Goal: Task Accomplishment & Management: Use online tool/utility

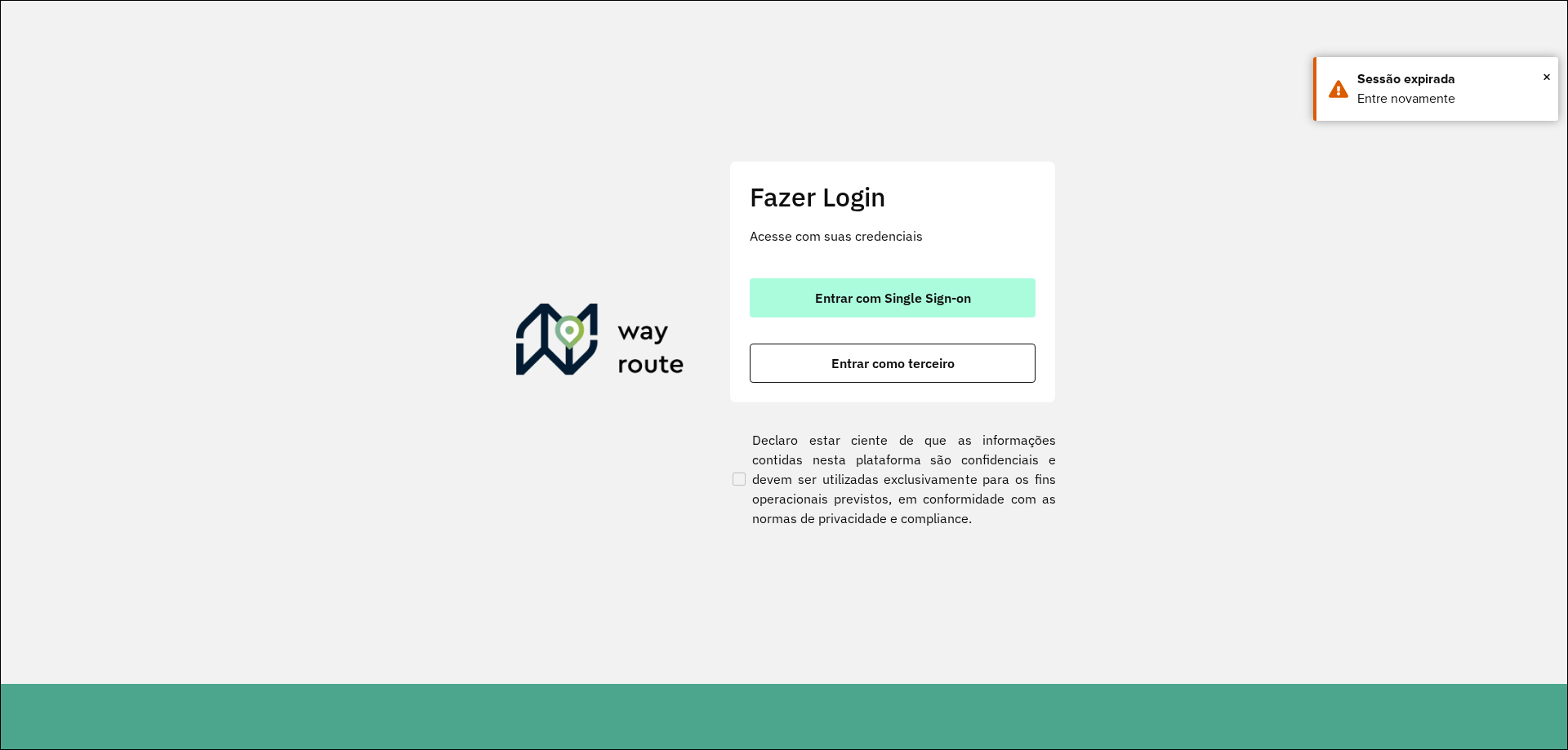
click at [842, 296] on span "Entrar com Single Sign-on" at bounding box center [893, 298] width 156 height 13
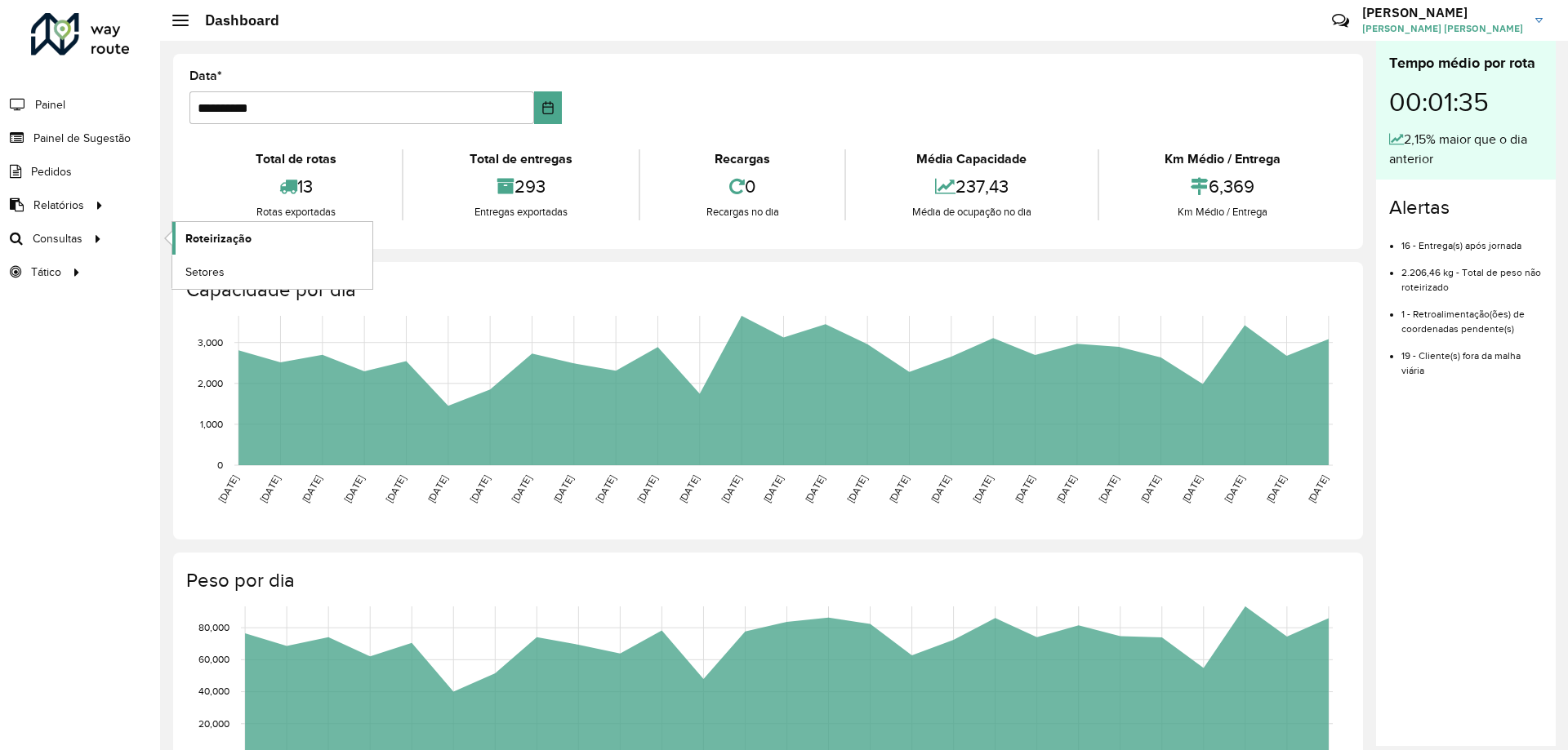
click at [195, 241] on span "Roteirização" at bounding box center [219, 238] width 67 height 18
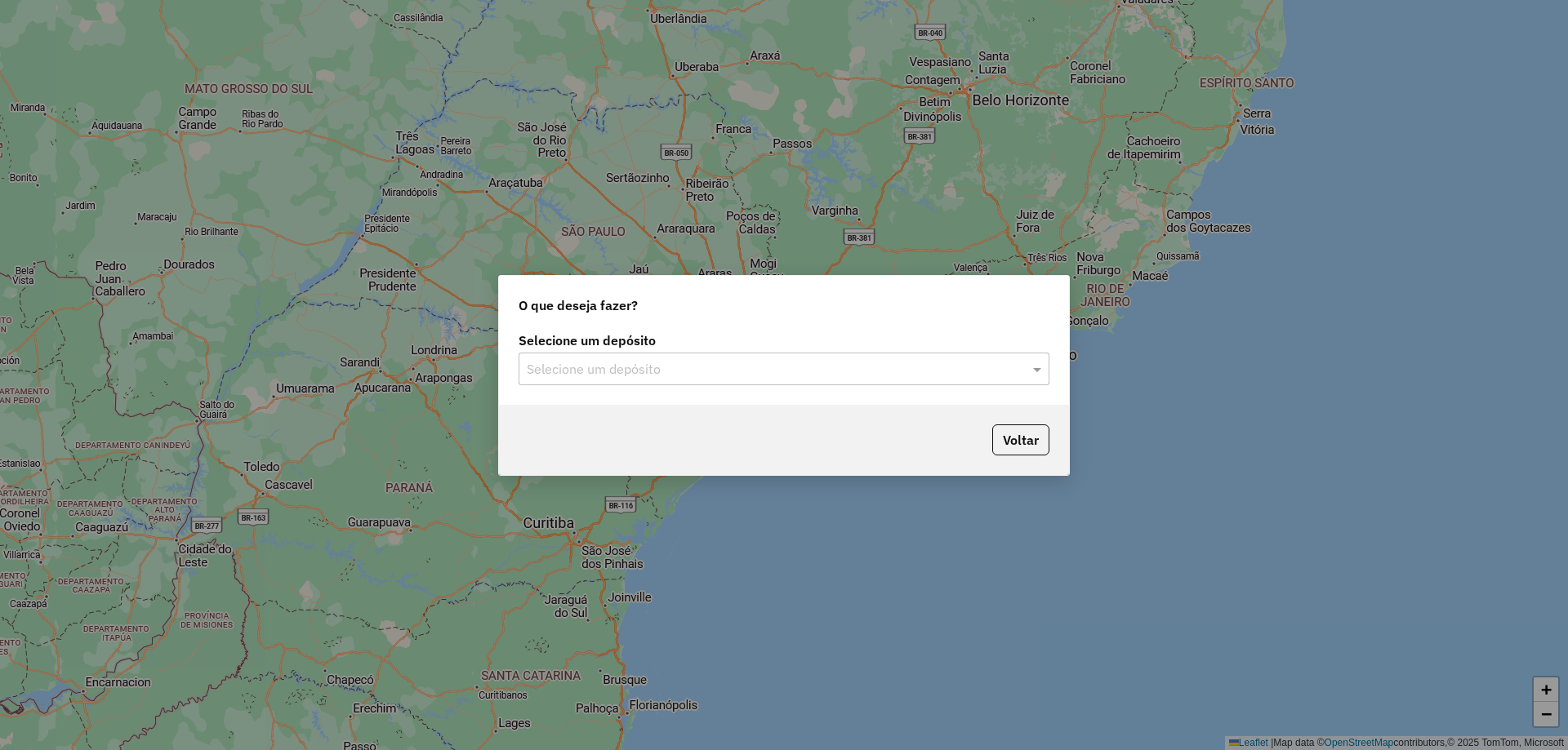
click at [585, 363] on input "text" at bounding box center [768, 369] width 482 height 19
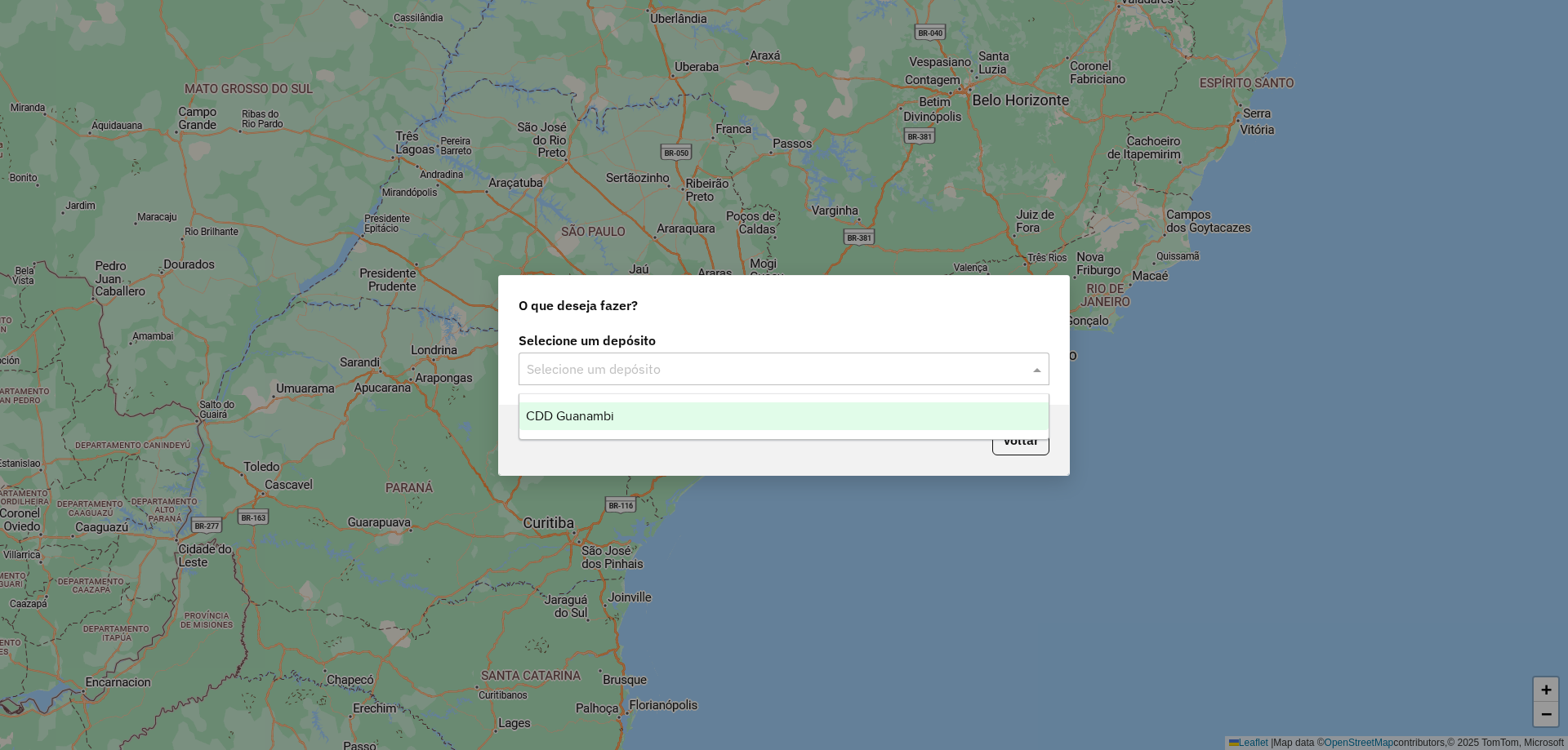
click at [580, 407] on div "CDD Guanambi" at bounding box center [784, 417] width 529 height 28
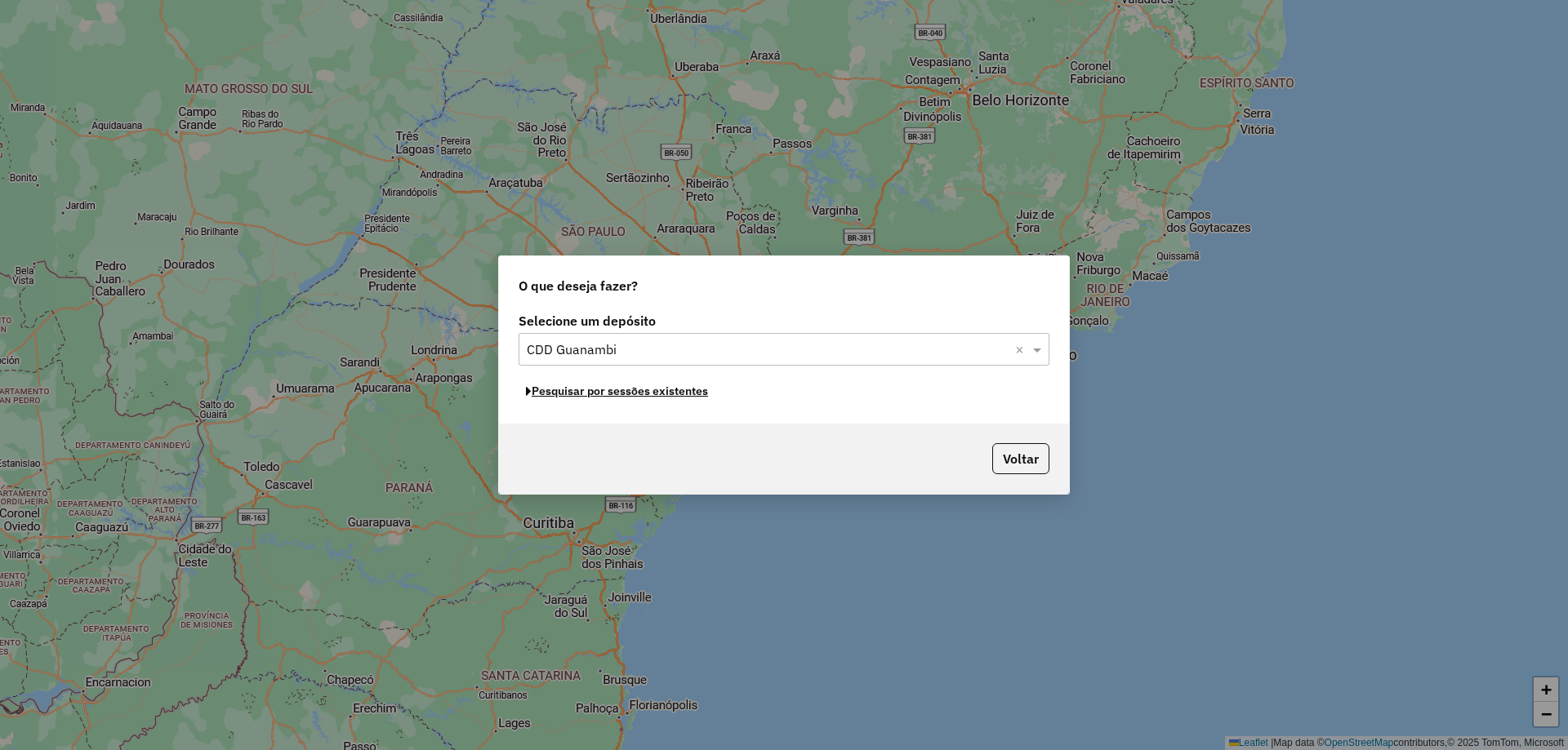
click at [627, 393] on button "Pesquisar por sessões existentes" at bounding box center [616, 391] width 197 height 25
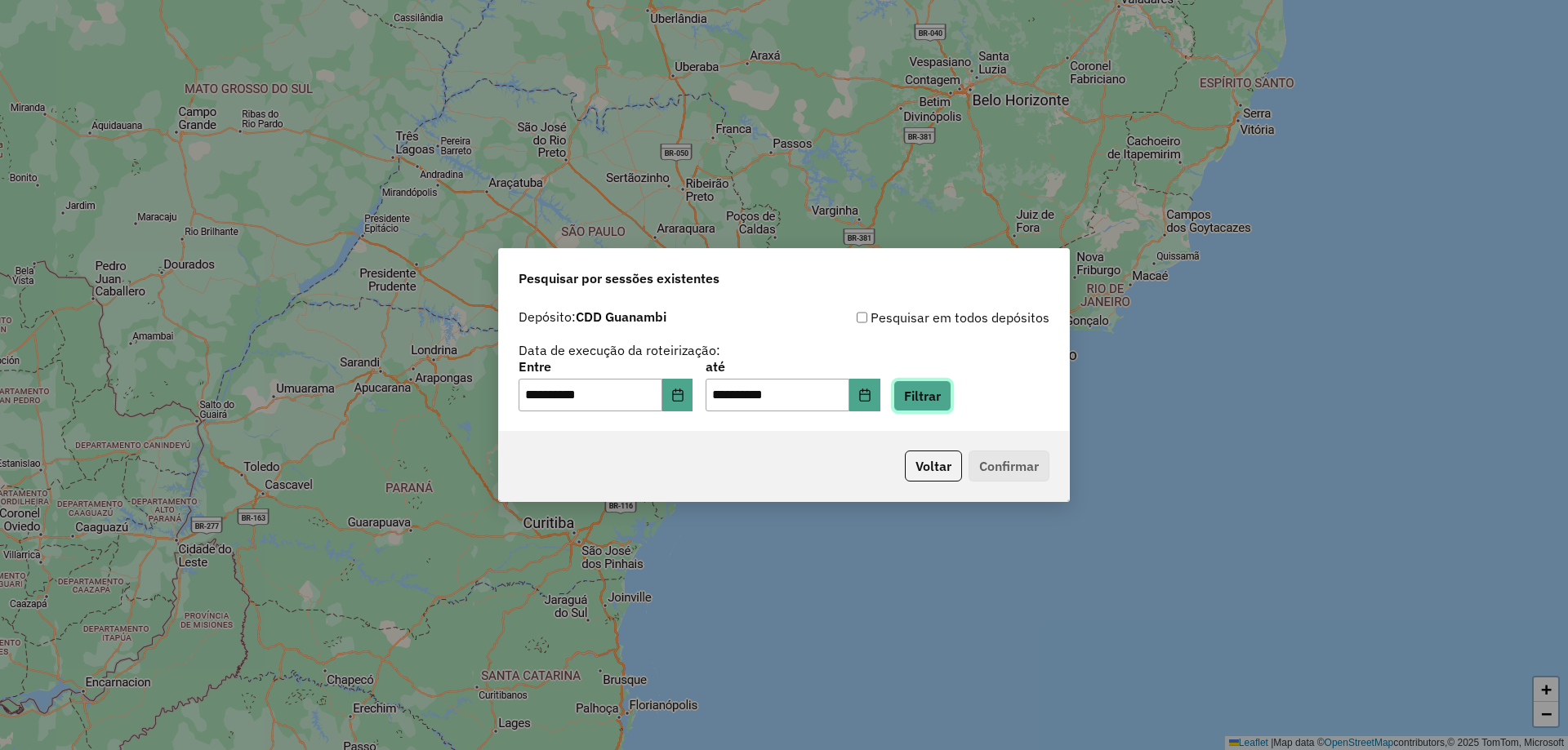
click at [952, 410] on button "Filtrar" at bounding box center [922, 396] width 58 height 31
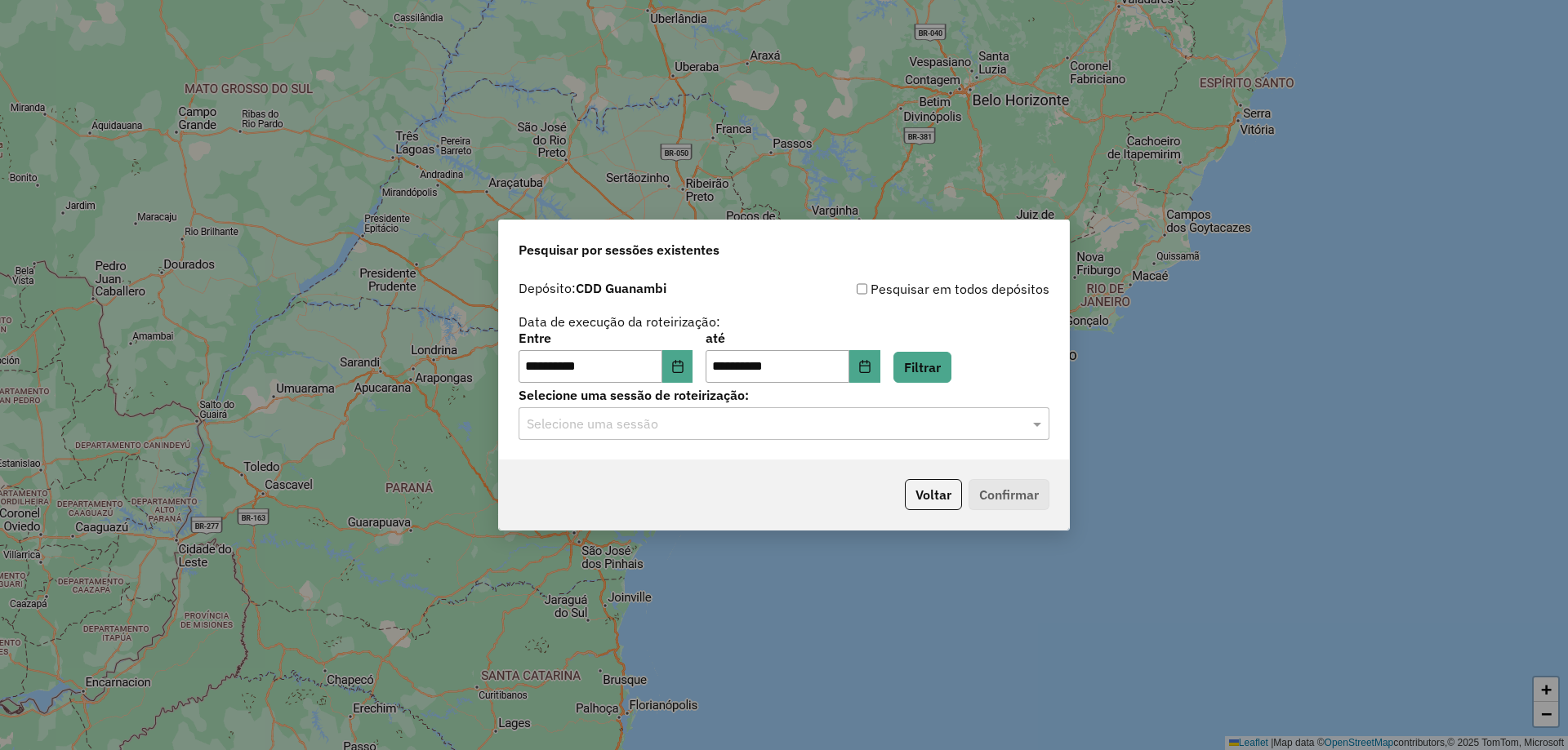
click at [693, 427] on input "text" at bounding box center [768, 424] width 482 height 19
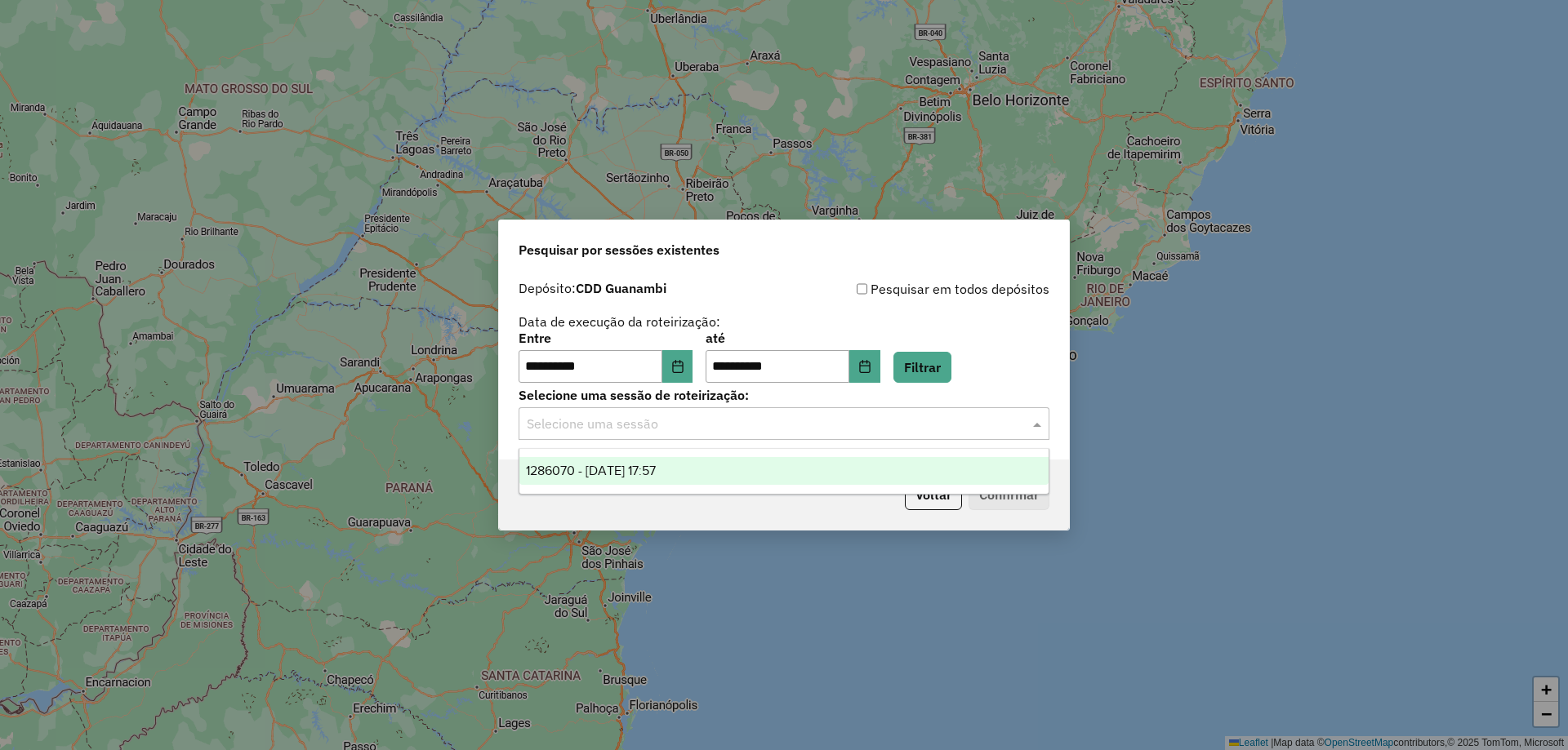
click at [656, 468] on span "1286070 - 01/10/2025 17:57" at bounding box center [590, 470] width 130 height 14
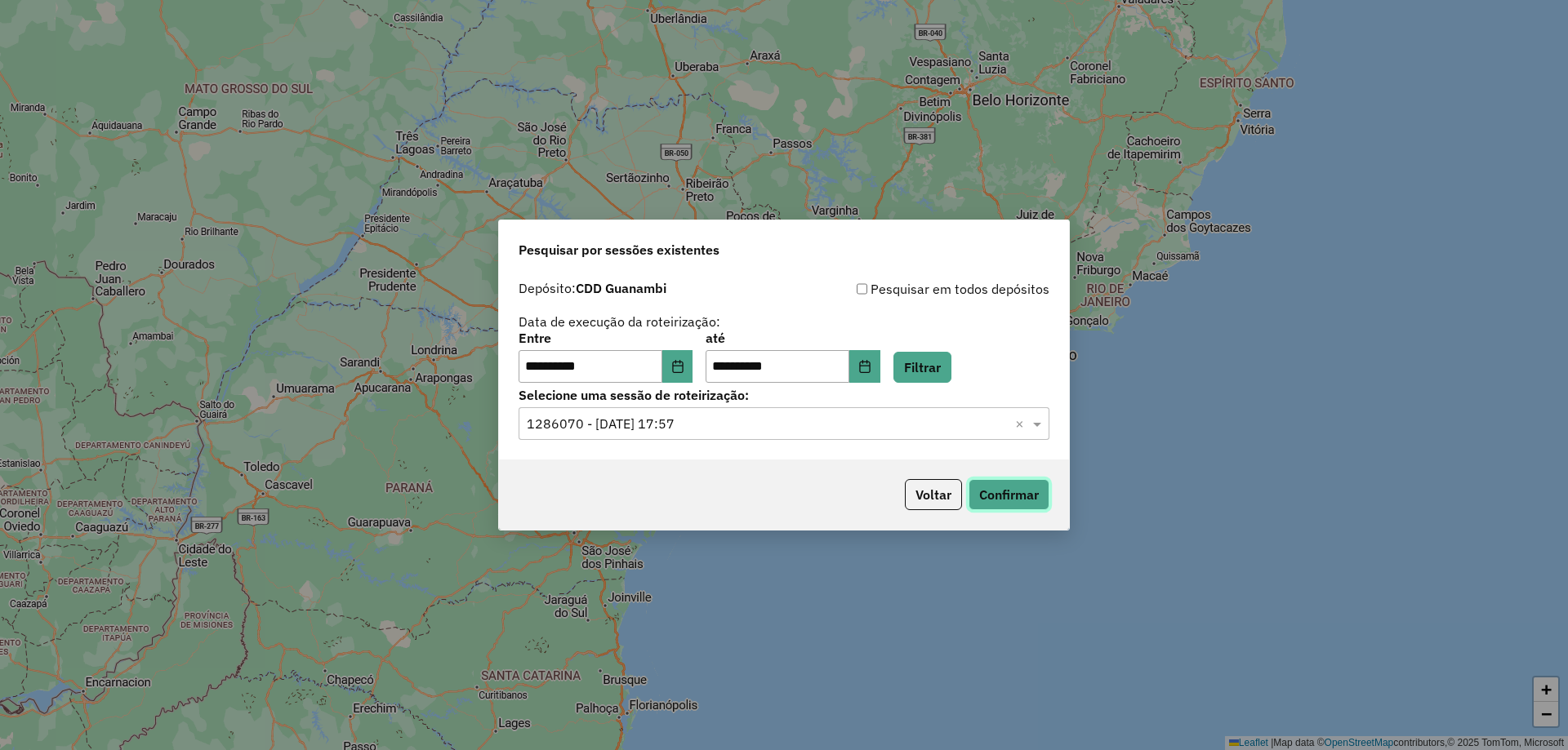
click at [1038, 491] on button "Confirmar" at bounding box center [1009, 495] width 81 height 31
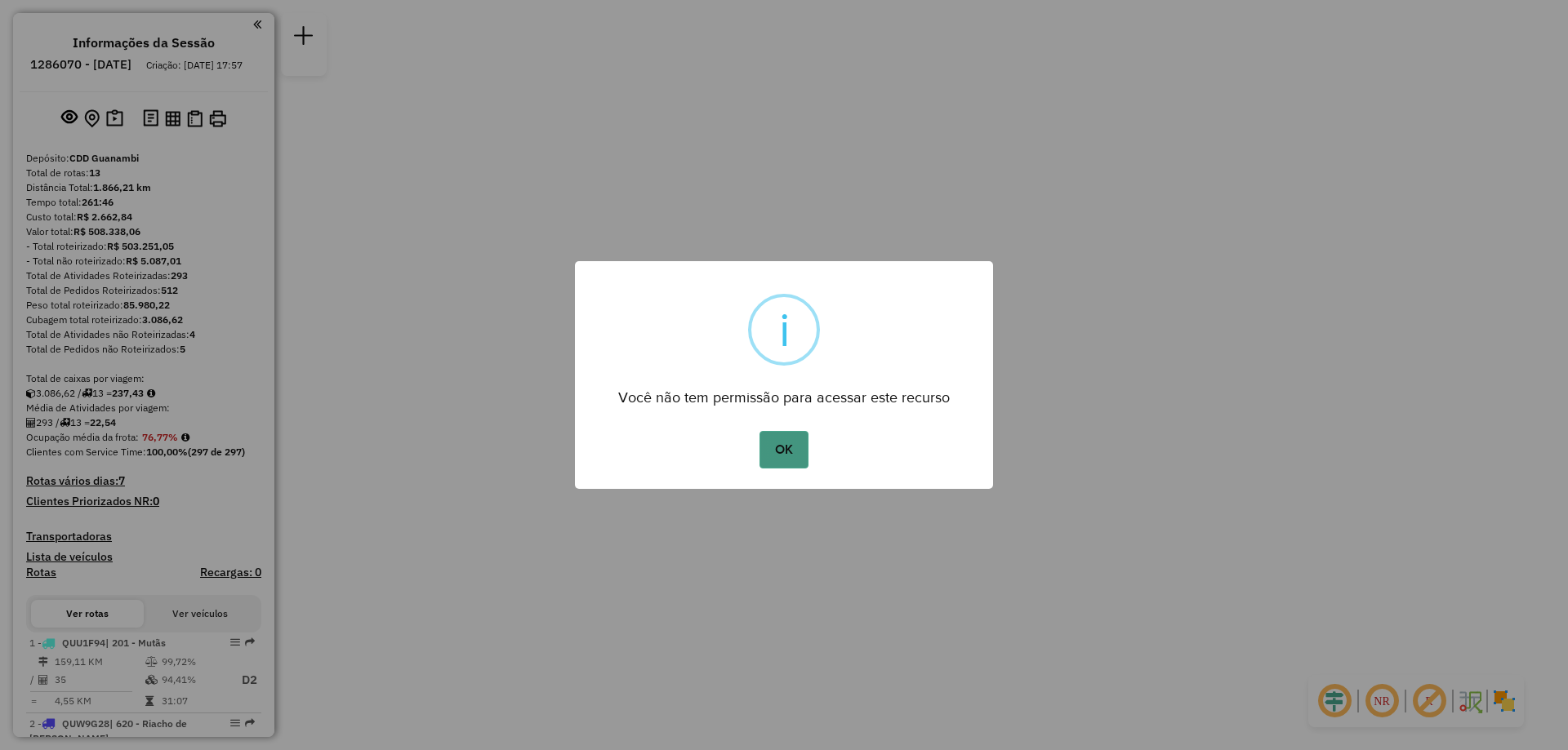
click at [772, 449] on button "OK" at bounding box center [784, 450] width 48 height 38
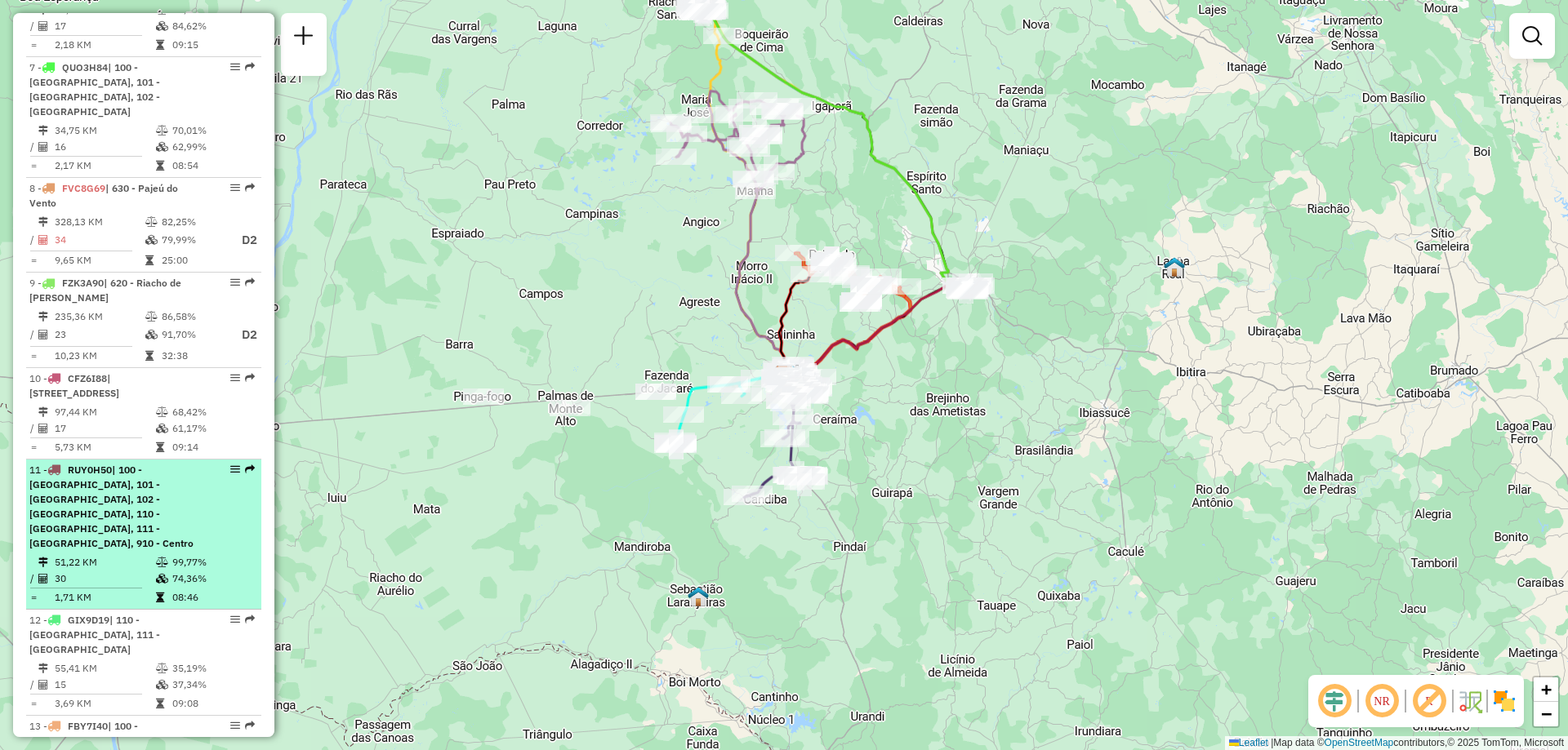
scroll to position [1306, 0]
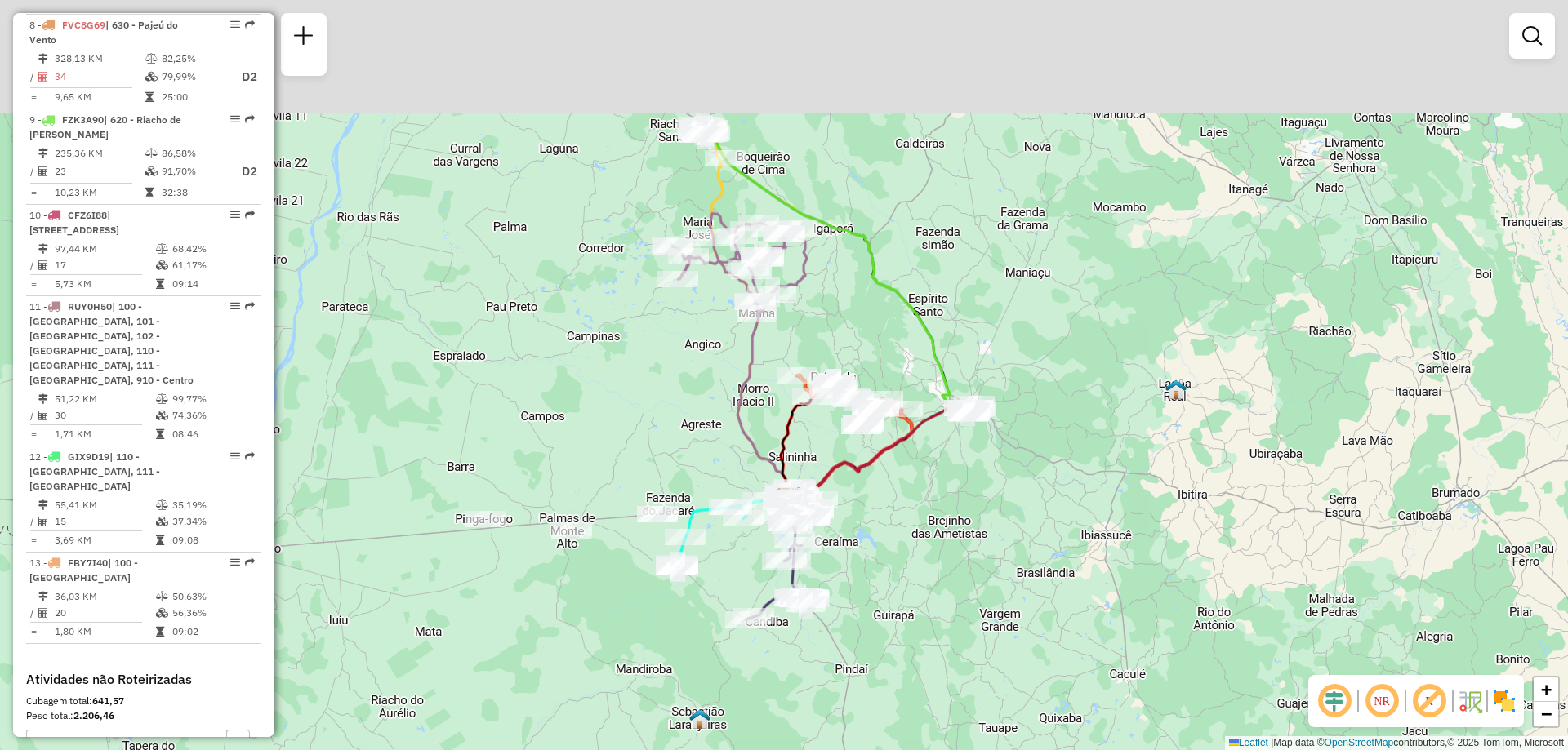
drag, startPoint x: 833, startPoint y: 356, endPoint x: 834, endPoint y: 481, distance: 125.0
click at [834, 481] on icon at bounding box center [876, 452] width 188 height 91
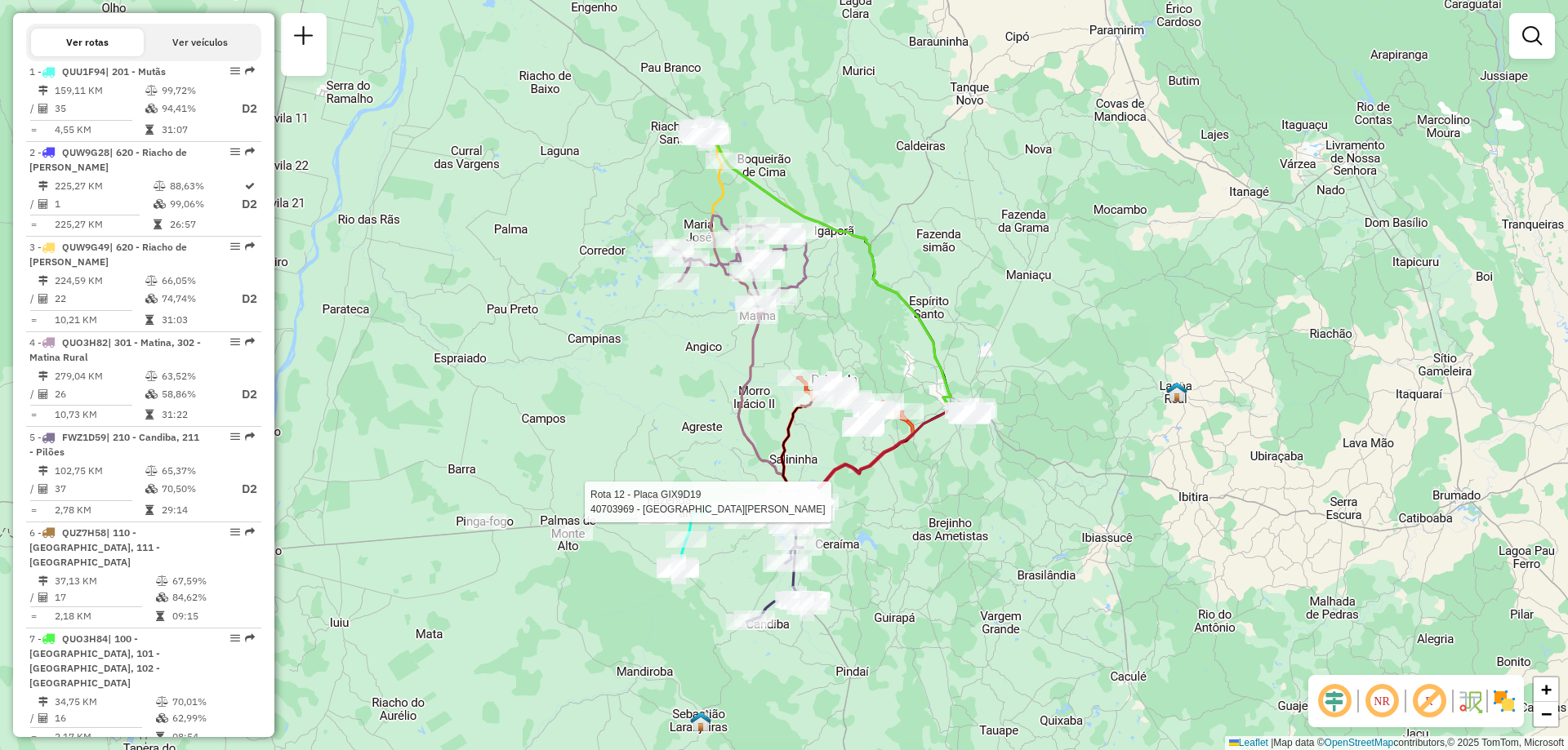
scroll to position [327, 0]
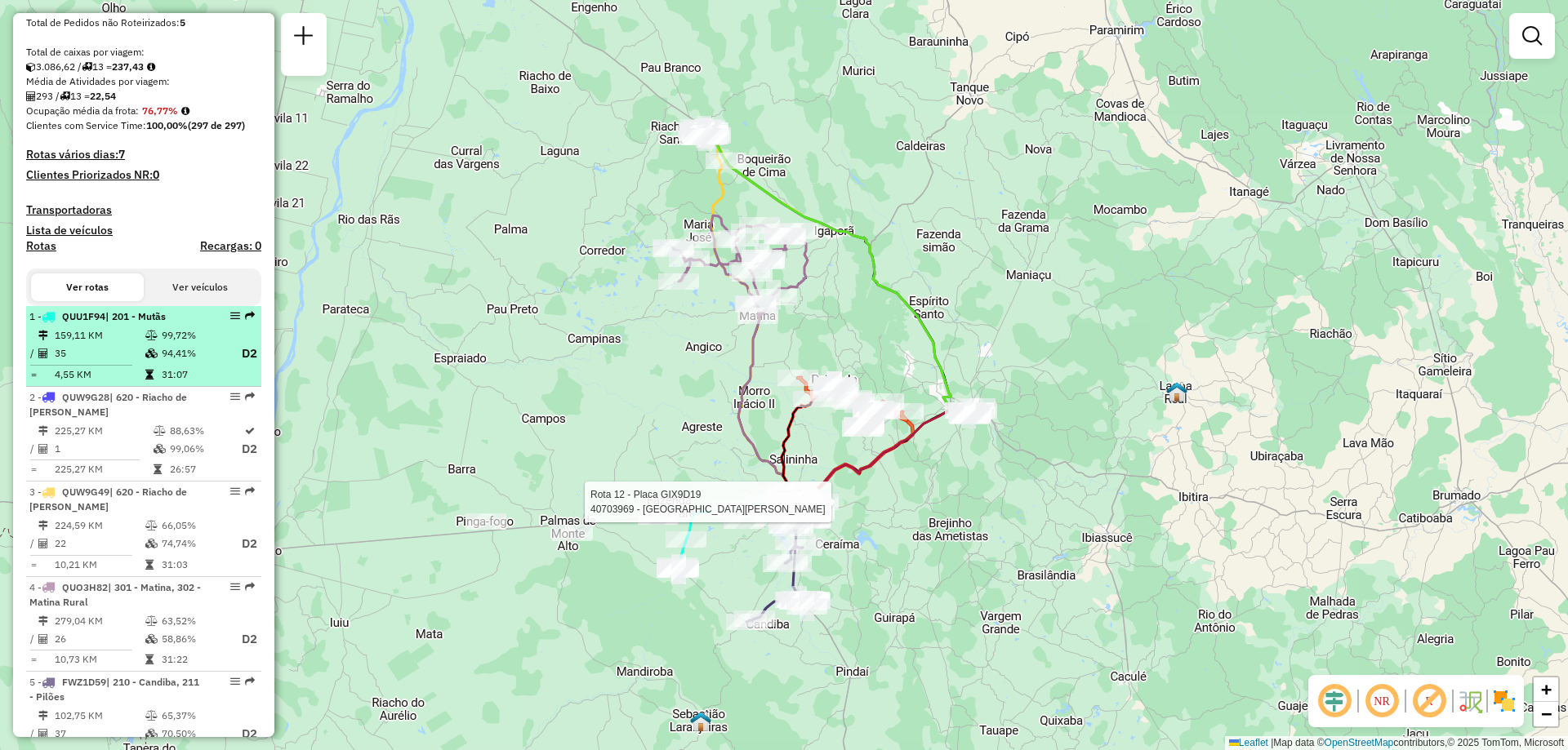
click at [166, 364] on td "94,41%" at bounding box center [193, 354] width 66 height 20
select select "**********"
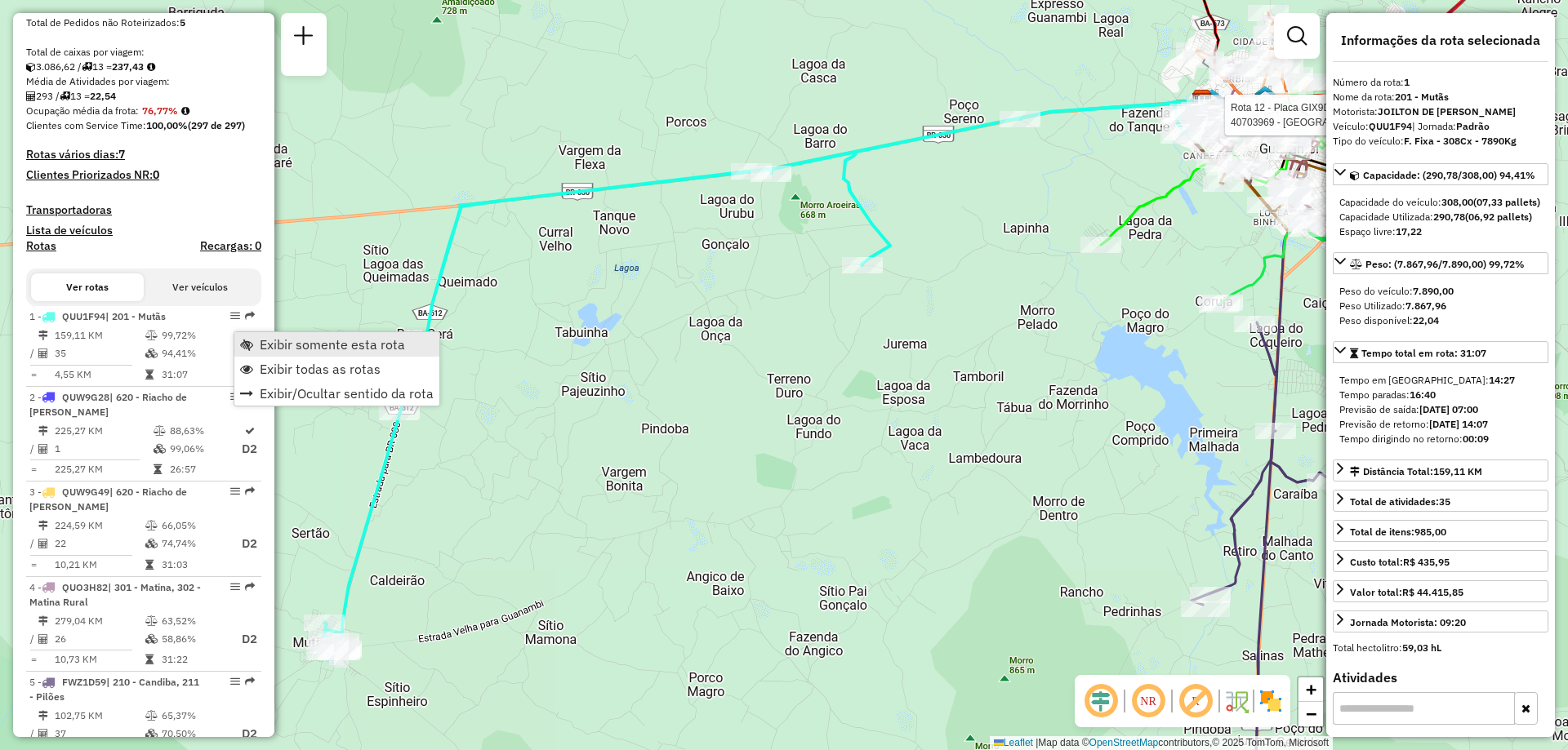
click at [274, 342] on span "Exibir somente esta rota" at bounding box center [332, 345] width 145 height 13
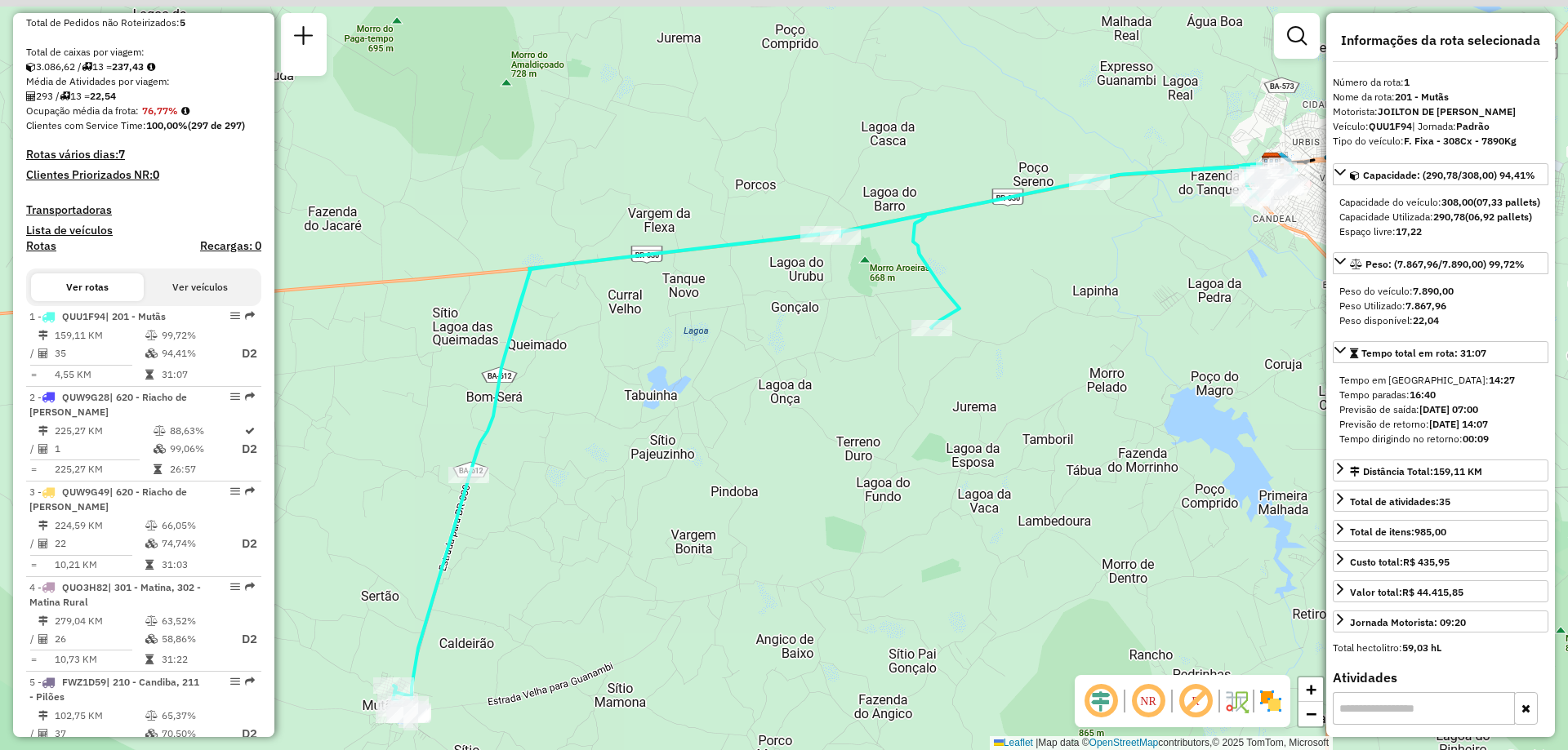
drag, startPoint x: 985, startPoint y: 419, endPoint x: 1054, endPoint y: 482, distance: 93.4
click at [1054, 482] on div "Janela de atendimento Grade de atendimento Capacidade Transportadoras Veículos …" at bounding box center [784, 375] width 1568 height 750
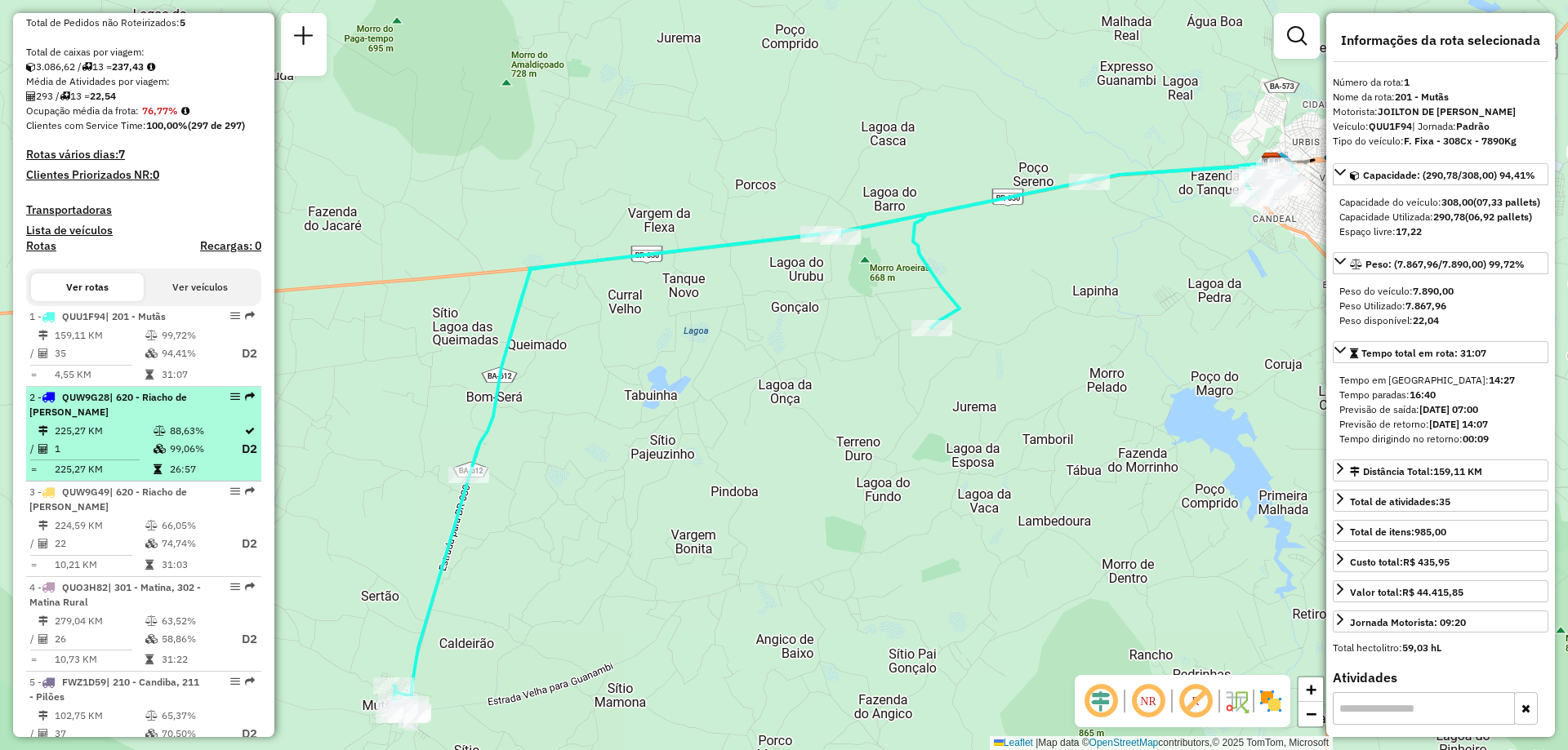
click at [161, 454] on icon at bounding box center [159, 449] width 12 height 10
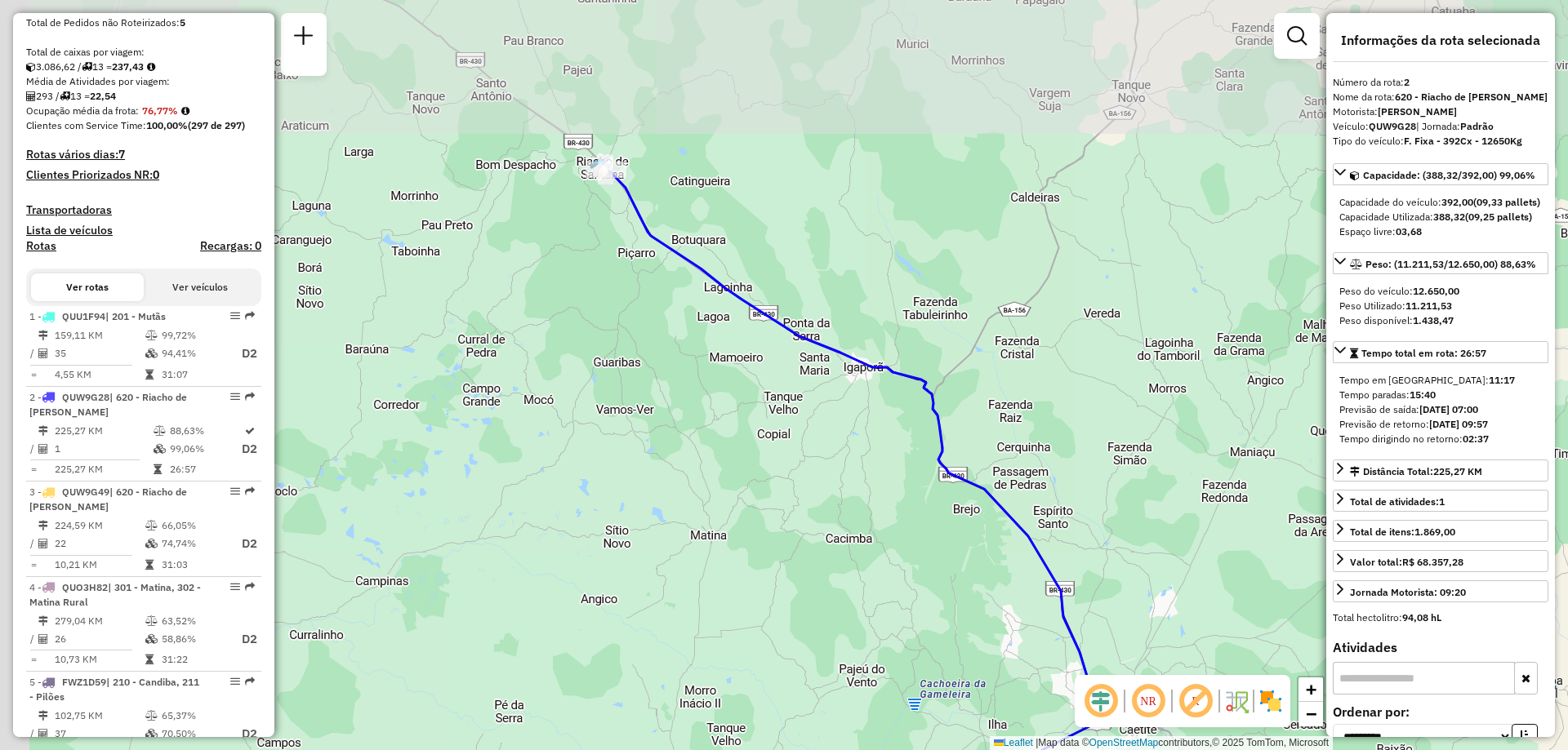
drag, startPoint x: 937, startPoint y: 395, endPoint x: 962, endPoint y: 454, distance: 64.1
click at [962, 454] on div "Janela de atendimento Grade de atendimento Capacidade Transportadoras Veículos …" at bounding box center [784, 375] width 1568 height 750
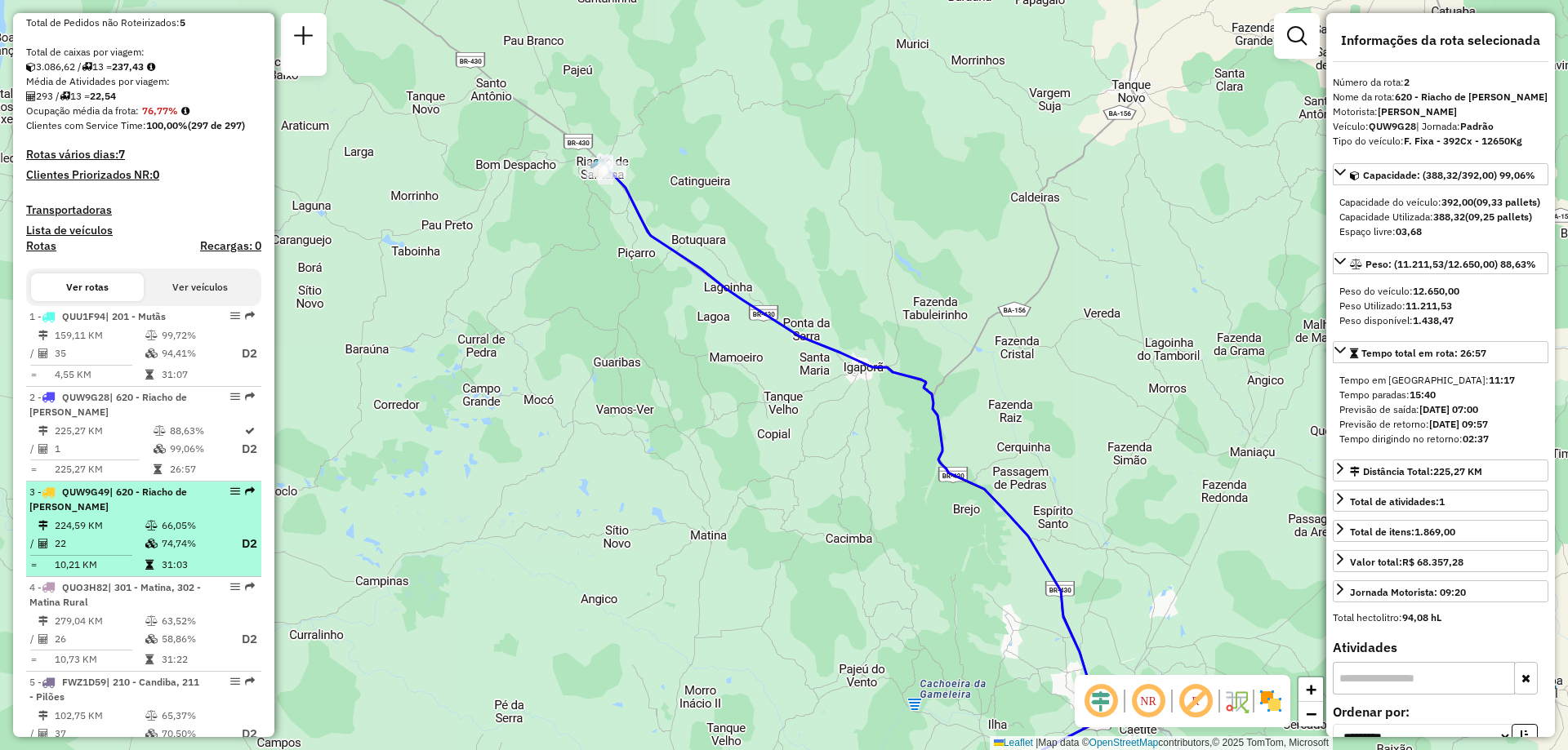
click at [154, 534] on td at bounding box center [152, 526] width 17 height 17
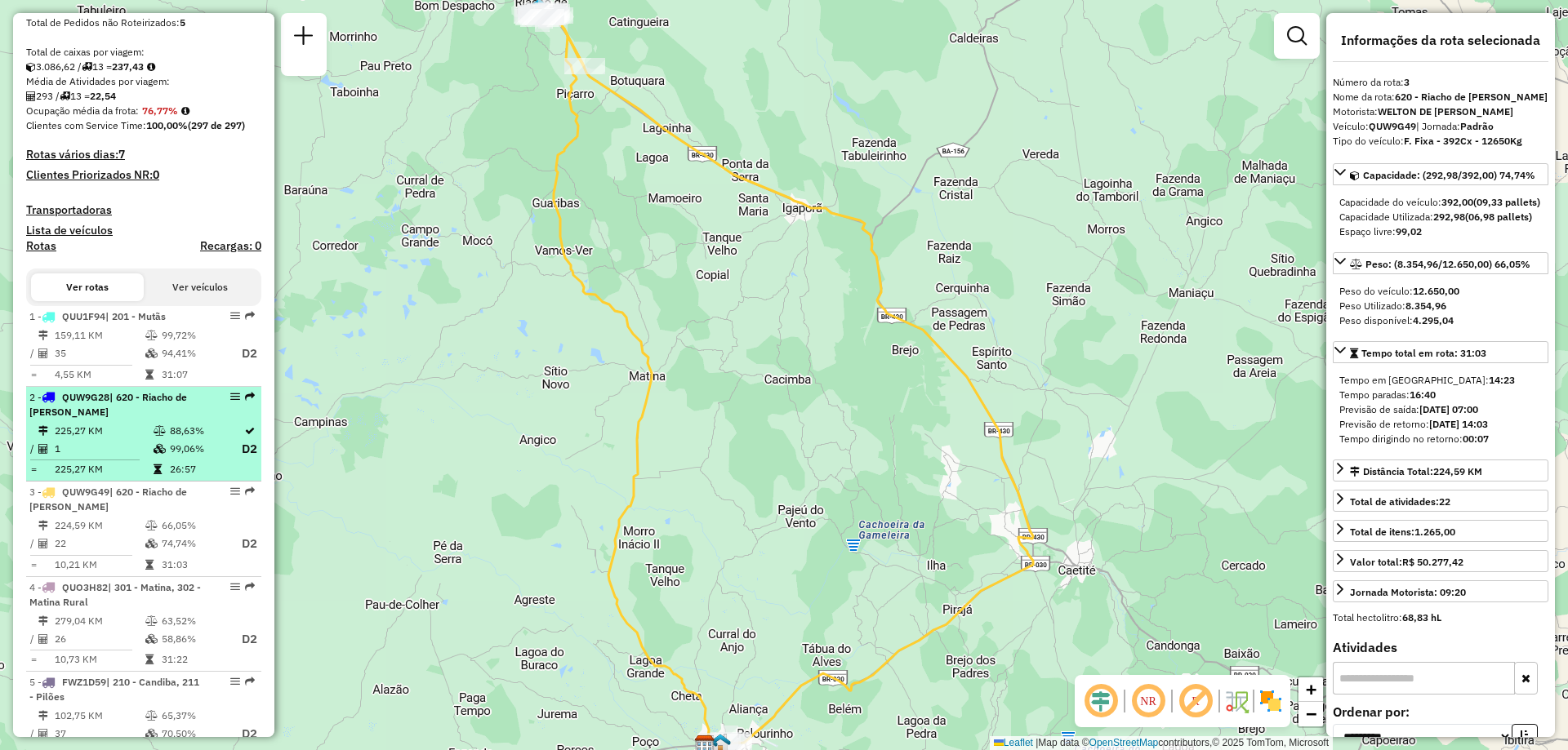
click at [177, 460] on td "99,06%" at bounding box center [205, 450] width 72 height 20
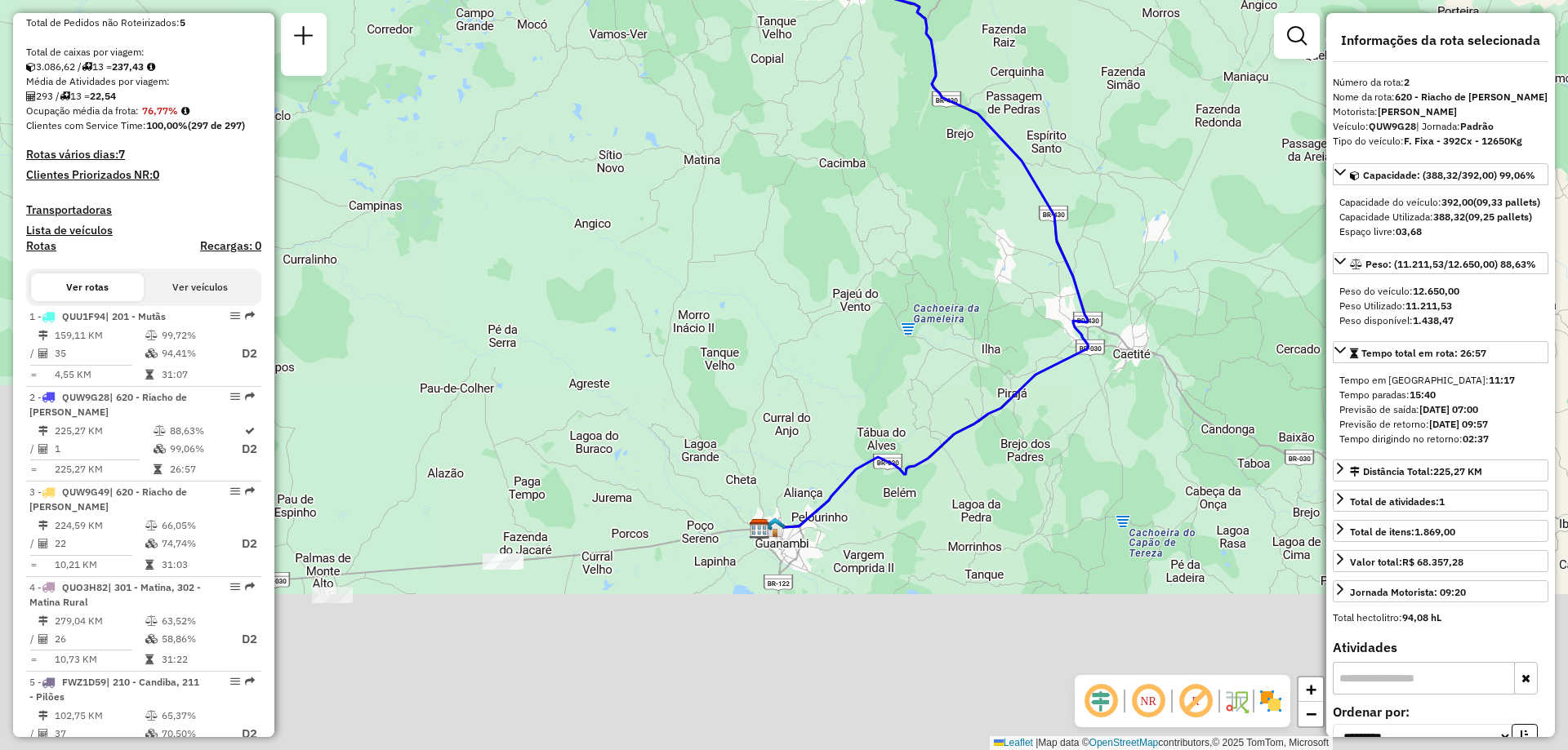
drag, startPoint x: 795, startPoint y: 497, endPoint x: 855, endPoint y: 282, distance: 223.2
click at [855, 282] on div "Janela de atendimento Grade de atendimento Capacidade Transportadoras Veículos …" at bounding box center [784, 375] width 1568 height 750
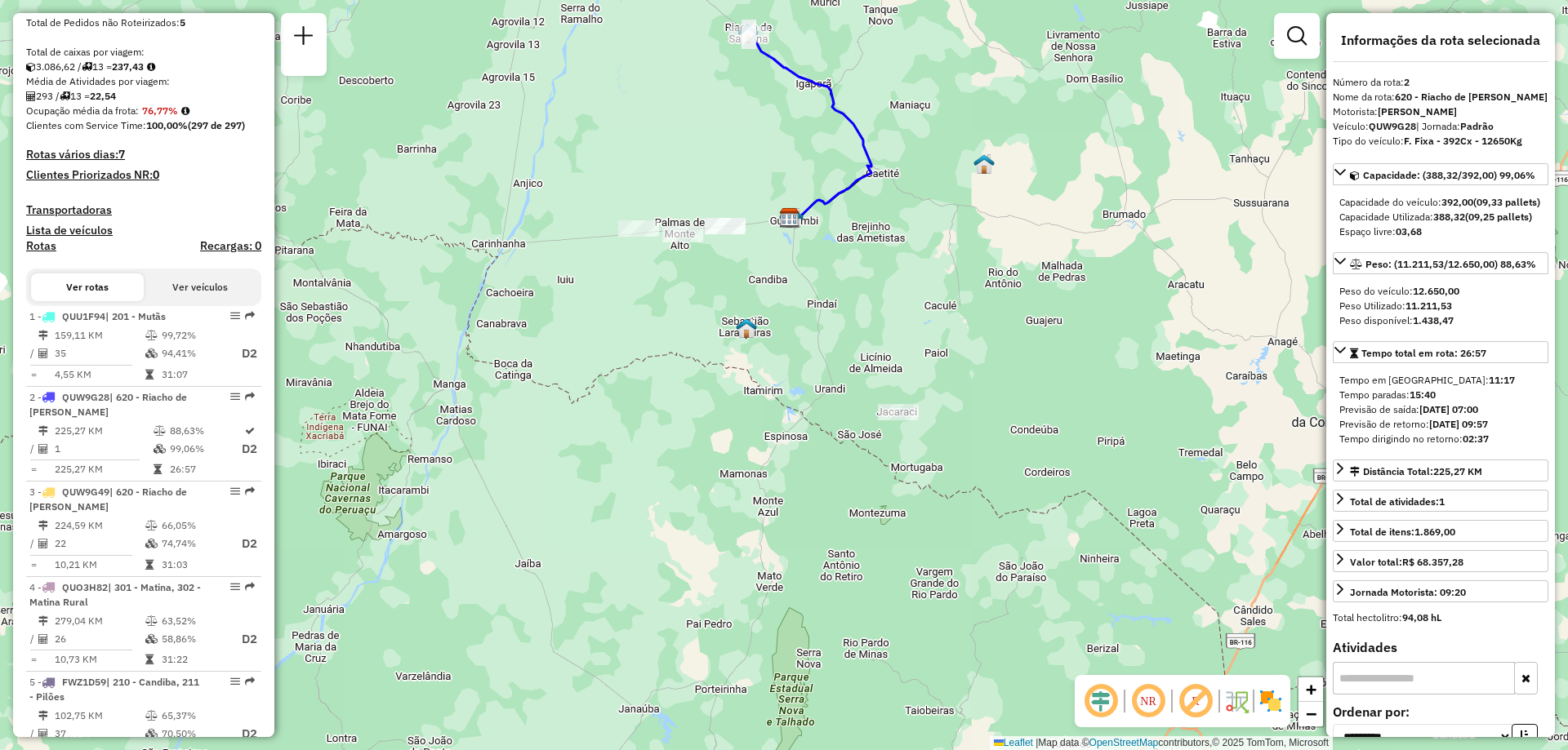
drag, startPoint x: 775, startPoint y: 429, endPoint x: 687, endPoint y: 340, distance: 125.2
click at [687, 340] on div "Janela de atendimento Grade de atendimento Capacidade Transportadoras Veículos …" at bounding box center [784, 375] width 1568 height 750
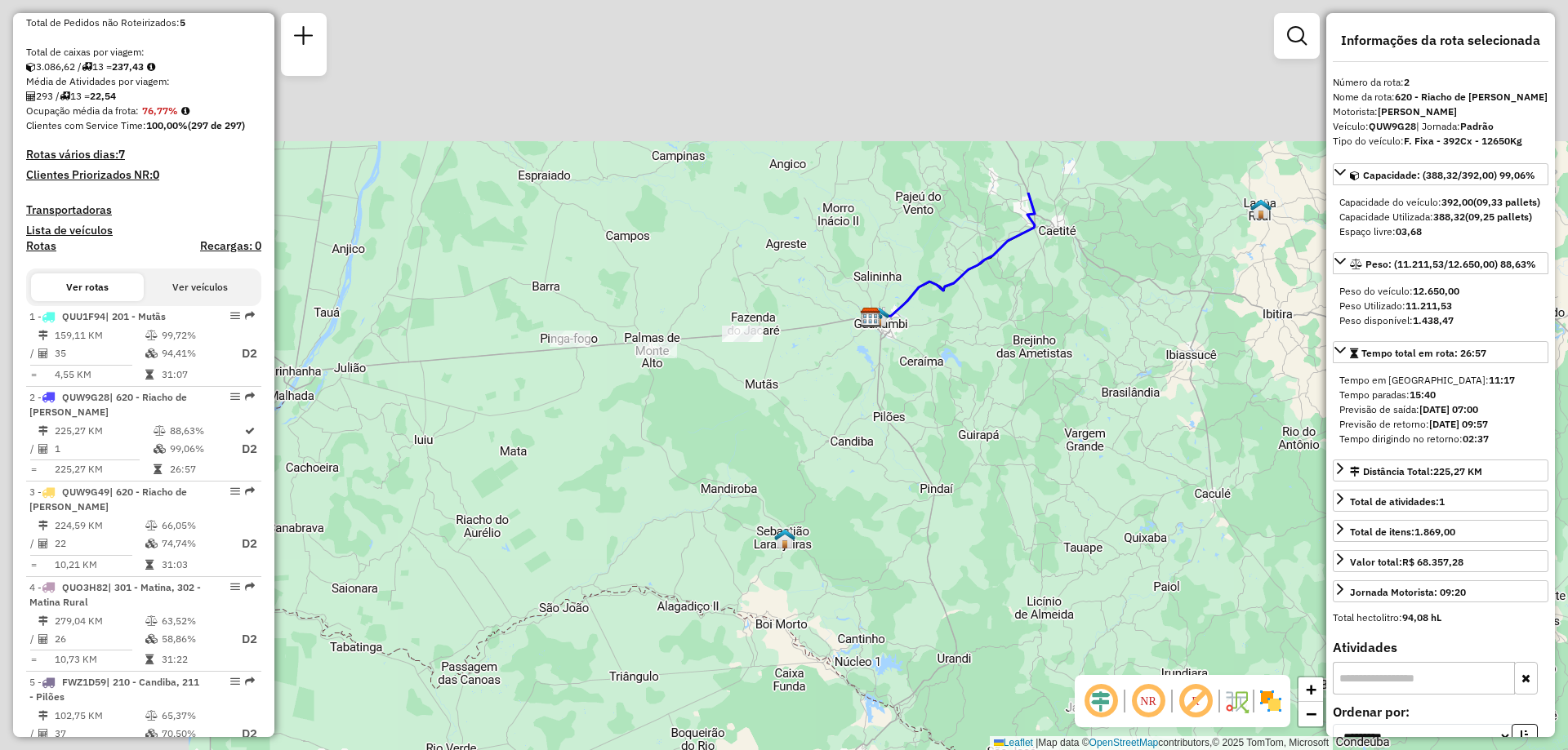
drag, startPoint x: 662, startPoint y: 303, endPoint x: 782, endPoint y: 423, distance: 169.7
click at [792, 427] on div "Janela de atendimento Grade de atendimento Capacidade Transportadoras Veículos …" at bounding box center [784, 375] width 1568 height 750
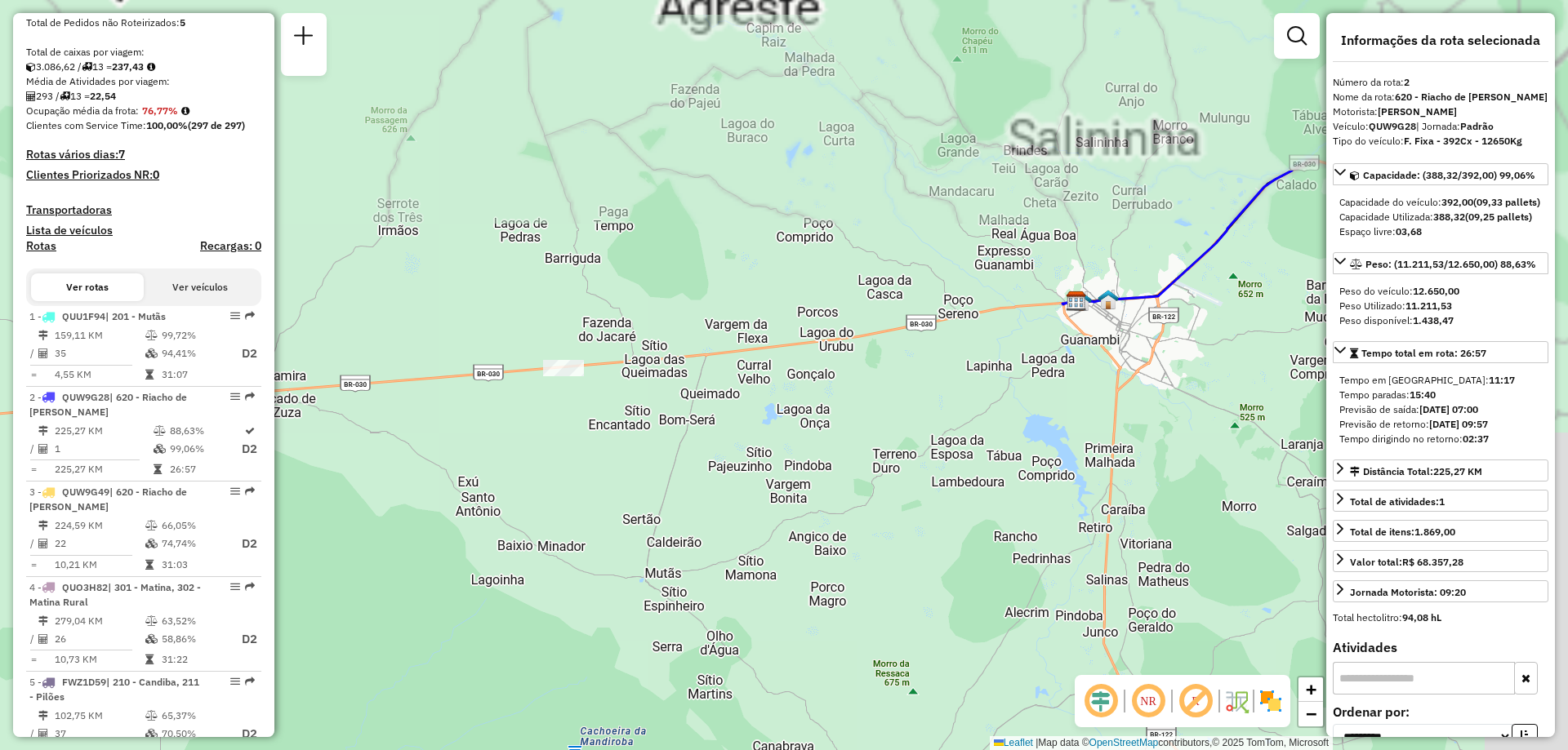
drag, startPoint x: 899, startPoint y: 301, endPoint x: 604, endPoint y: 511, distance: 362.1
click at [590, 549] on div "Janela de atendimento Grade de atendimento Capacidade Transportadoras Veículos …" at bounding box center [784, 375] width 1568 height 750
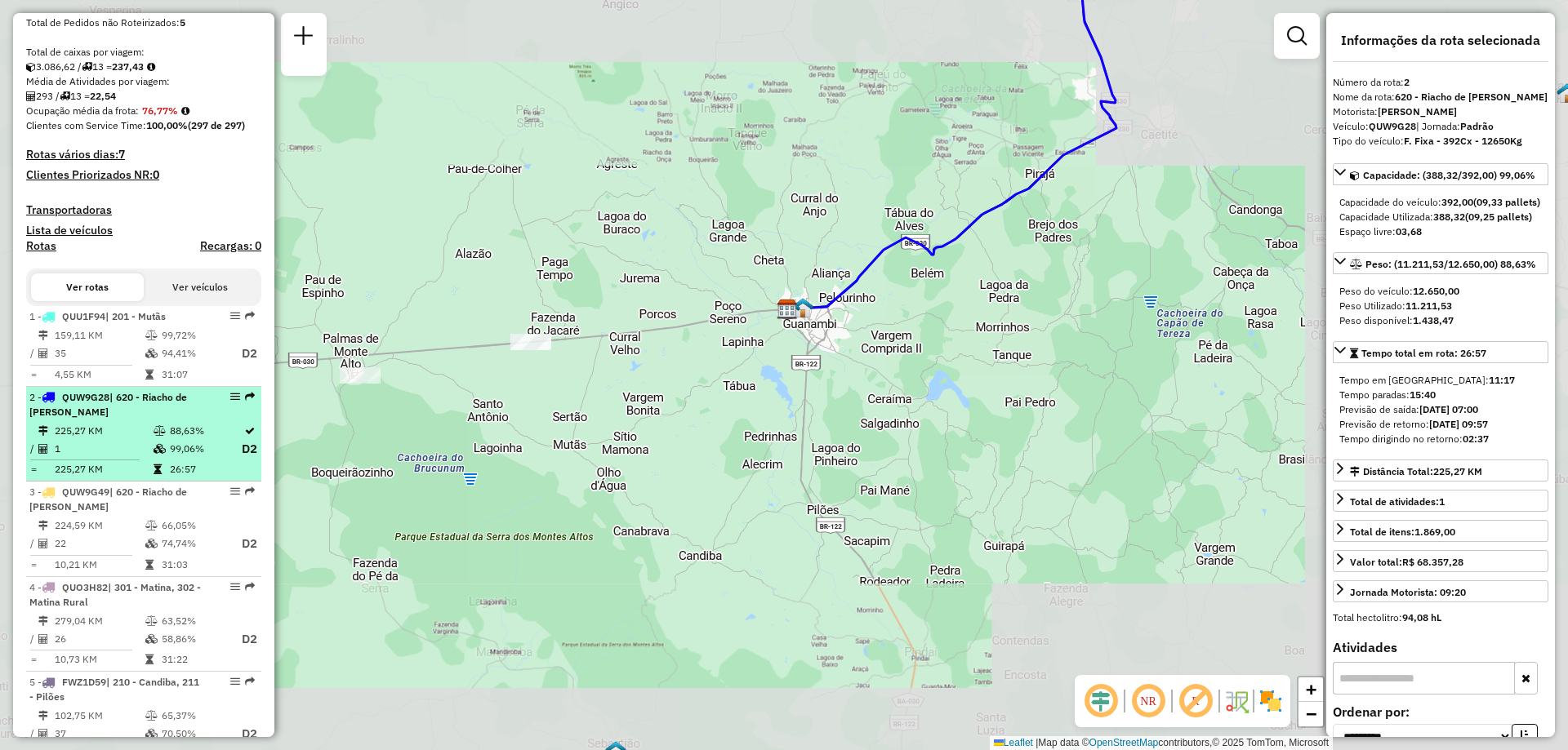
click at [171, 419] on div "2 - QUW9G28 | 620 - [GEOGRAPHIC_DATA][PERSON_NAME]" at bounding box center [115, 405] width 173 height 30
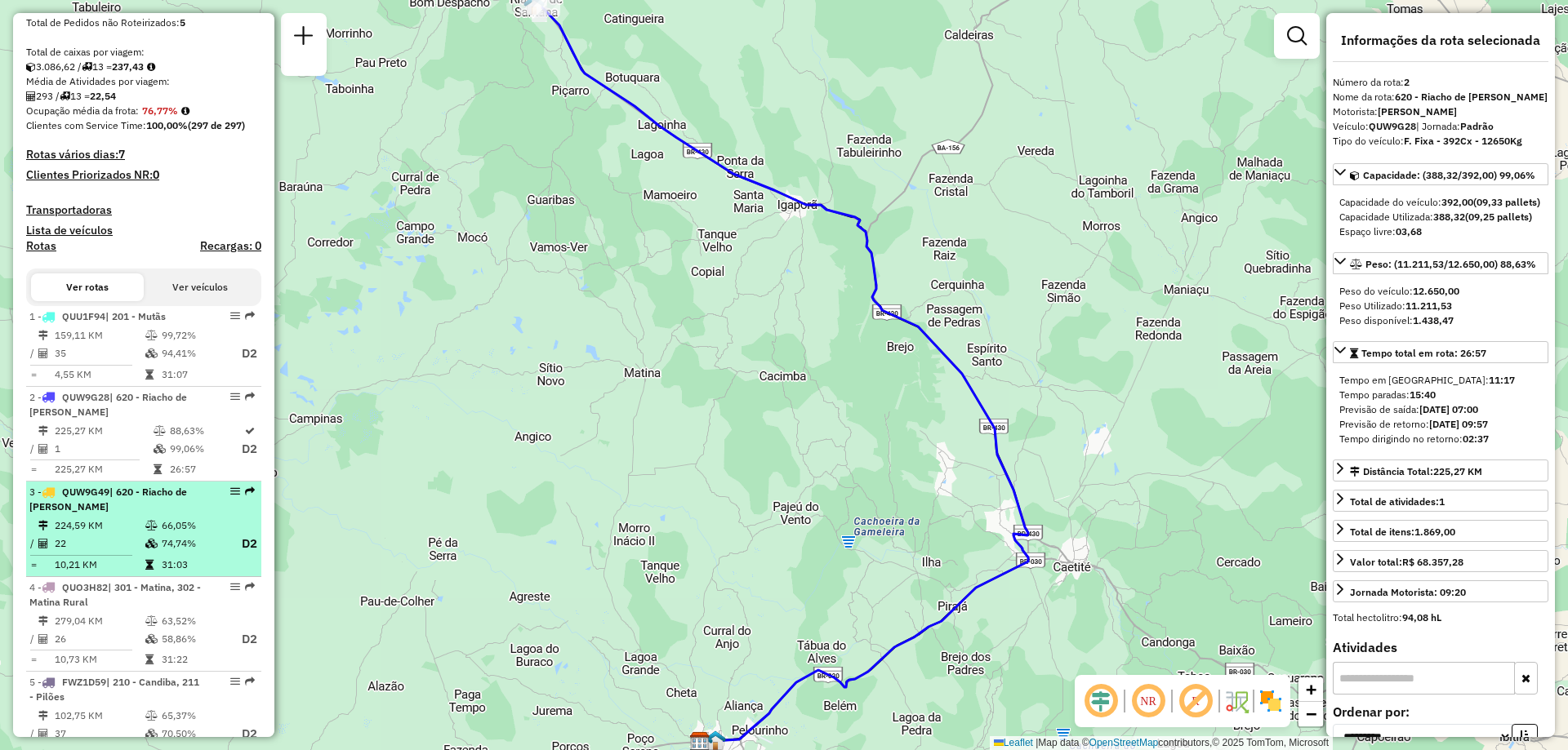
click at [127, 514] on div "3 - QUW9G49 | 620 - [GEOGRAPHIC_DATA][PERSON_NAME]" at bounding box center [115, 500] width 173 height 30
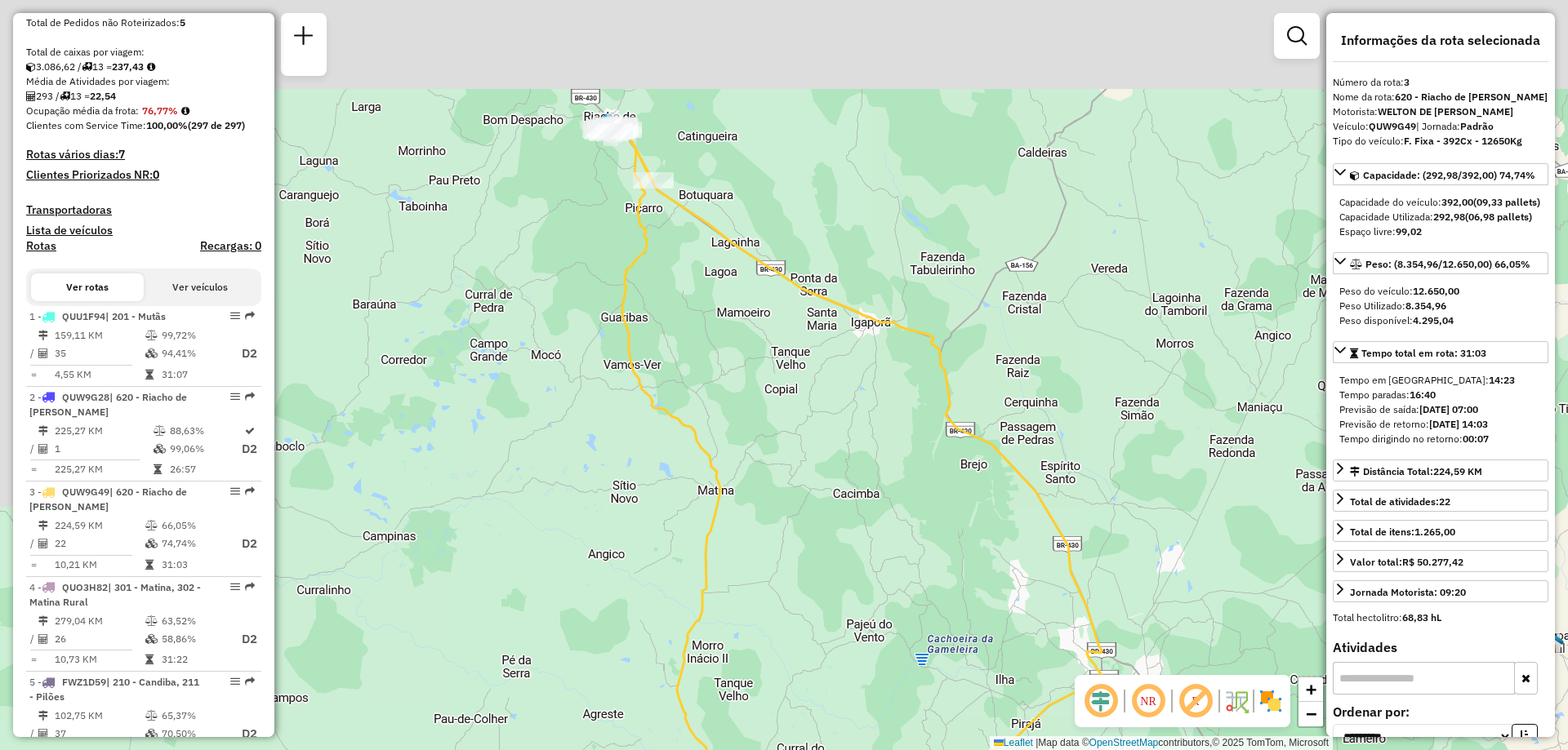
drag, startPoint x: 539, startPoint y: 332, endPoint x: 608, endPoint y: 447, distance: 134.1
click at [608, 447] on div "Janela de atendimento Grade de atendimento Capacidade Transportadoras Veículos …" at bounding box center [784, 375] width 1568 height 750
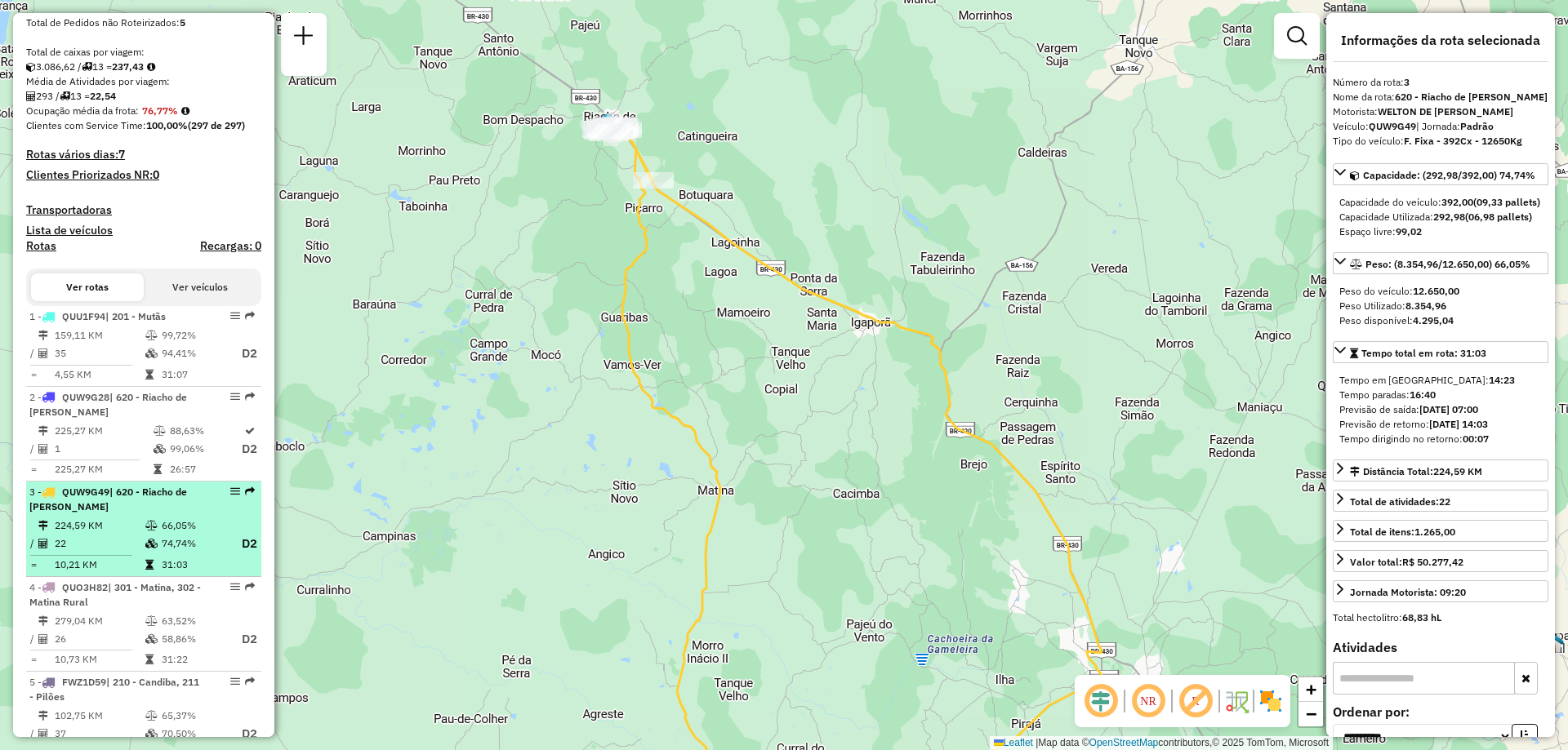
scroll to position [408, 0]
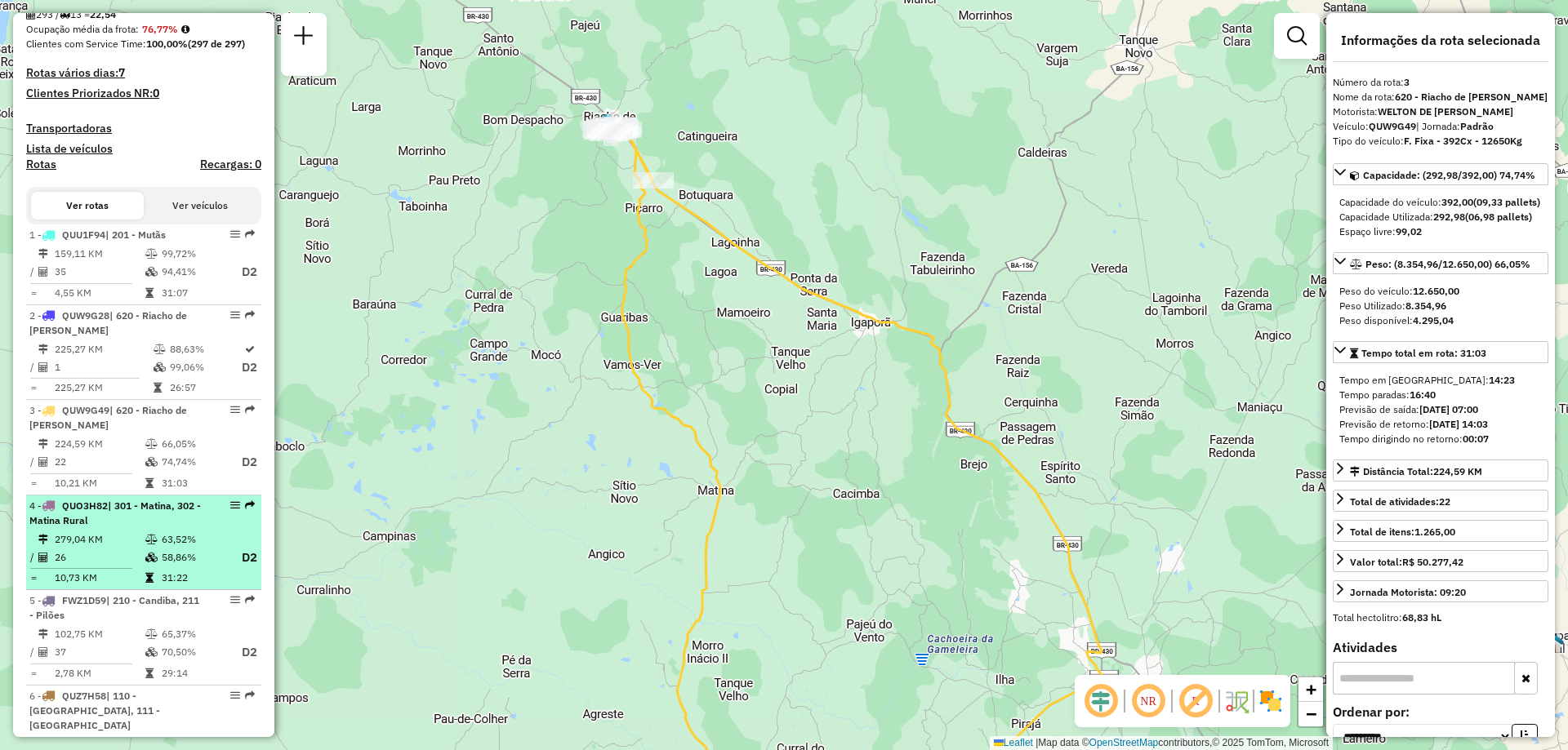
click at [152, 548] on td at bounding box center [152, 539] width 17 height 17
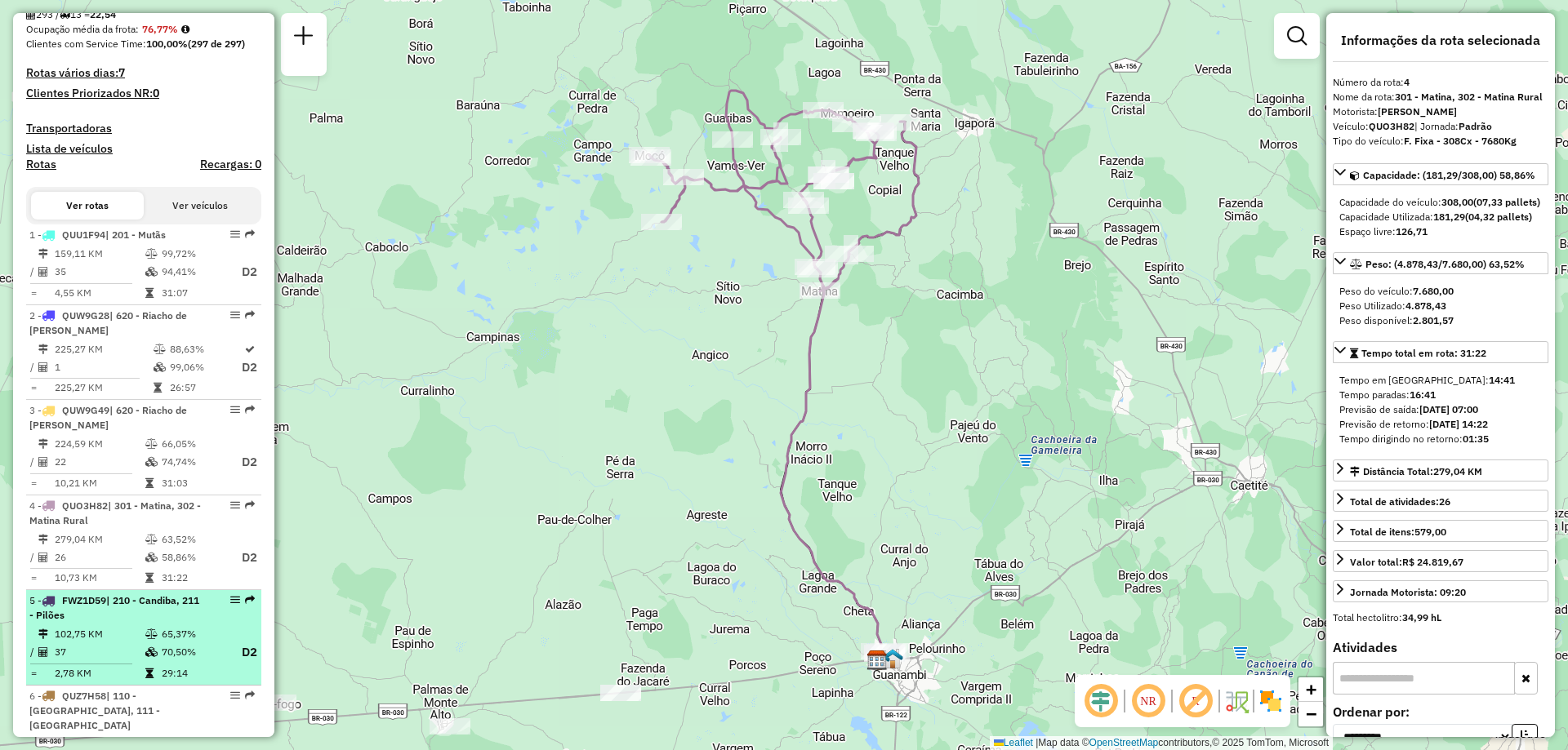
click at [175, 643] on td "65,37%" at bounding box center [193, 635] width 66 height 17
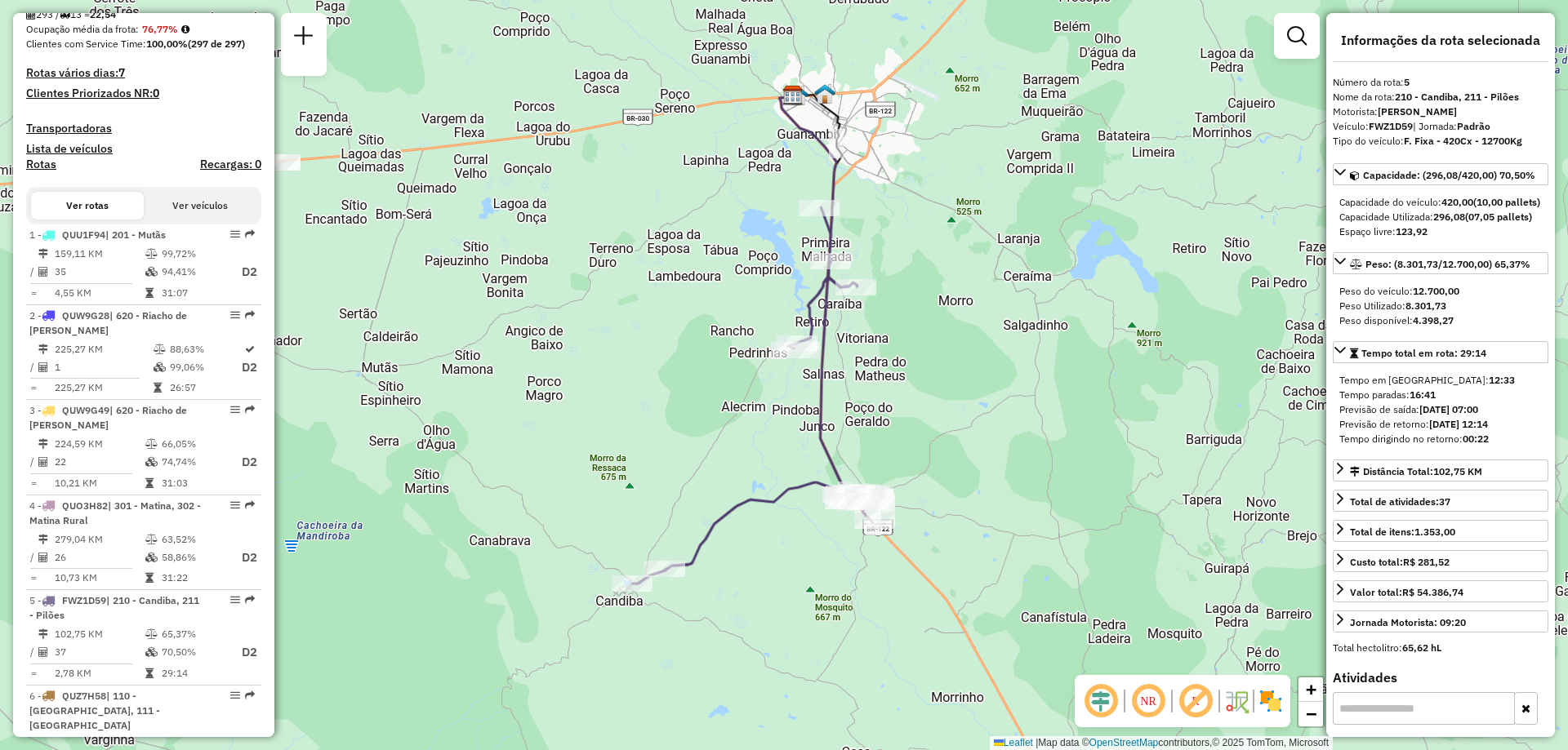
drag, startPoint x: 638, startPoint y: 488, endPoint x: 555, endPoint y: 407, distance: 116.0
click at [555, 407] on div "Janela de atendimento Grade de atendimento Capacidade Transportadoras Veículos …" at bounding box center [784, 375] width 1568 height 750
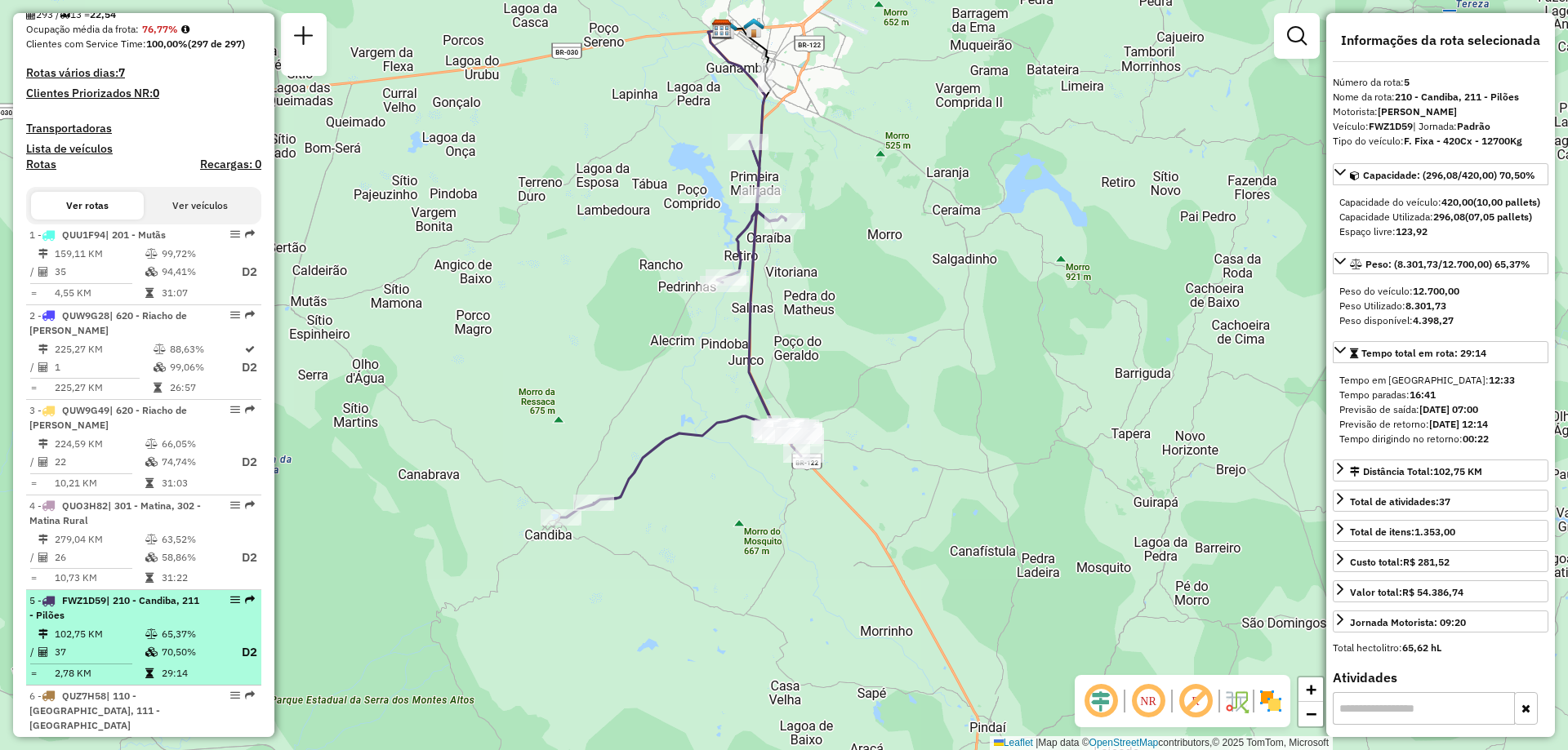
scroll to position [572, 0]
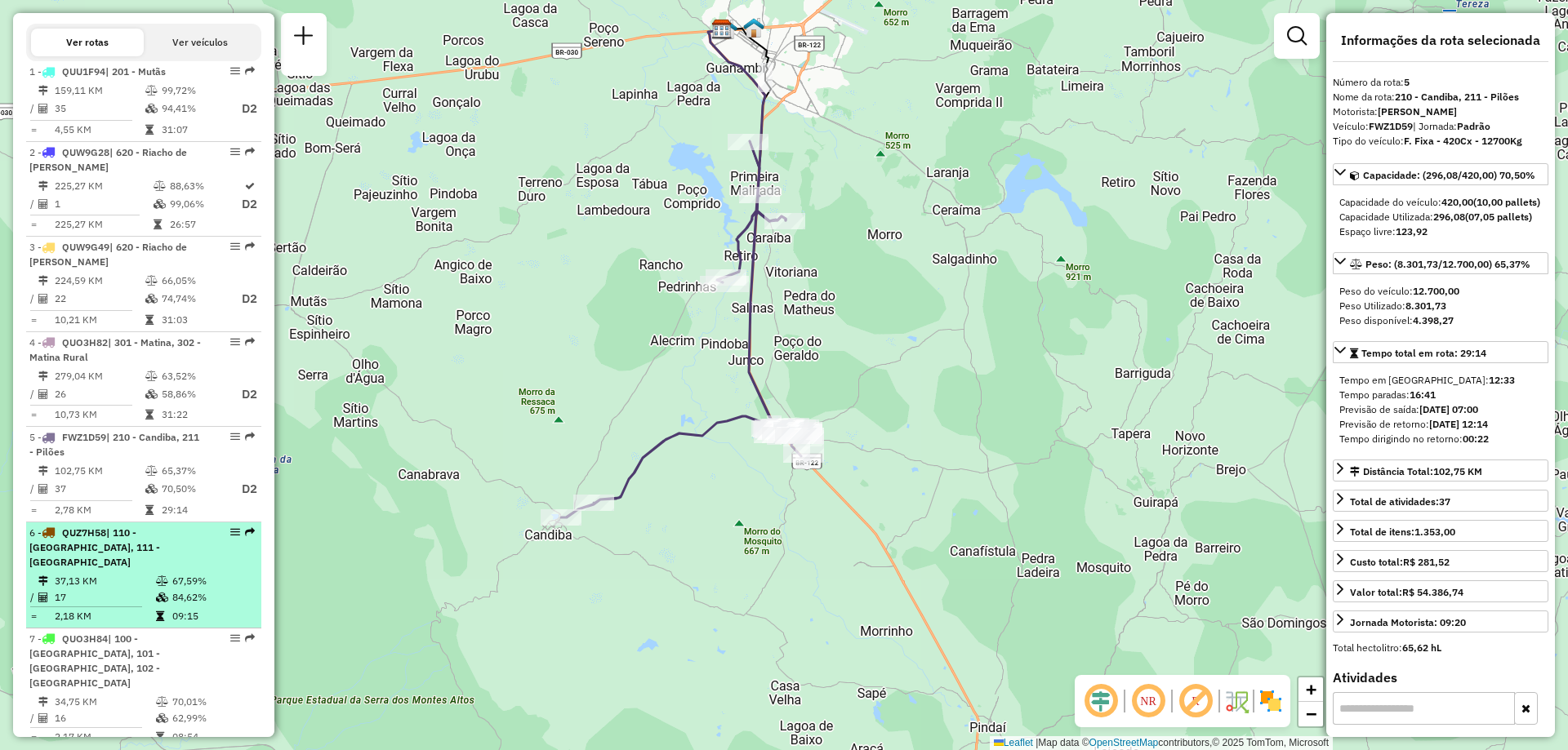
click at [149, 590] on td "17" at bounding box center [104, 598] width 102 height 17
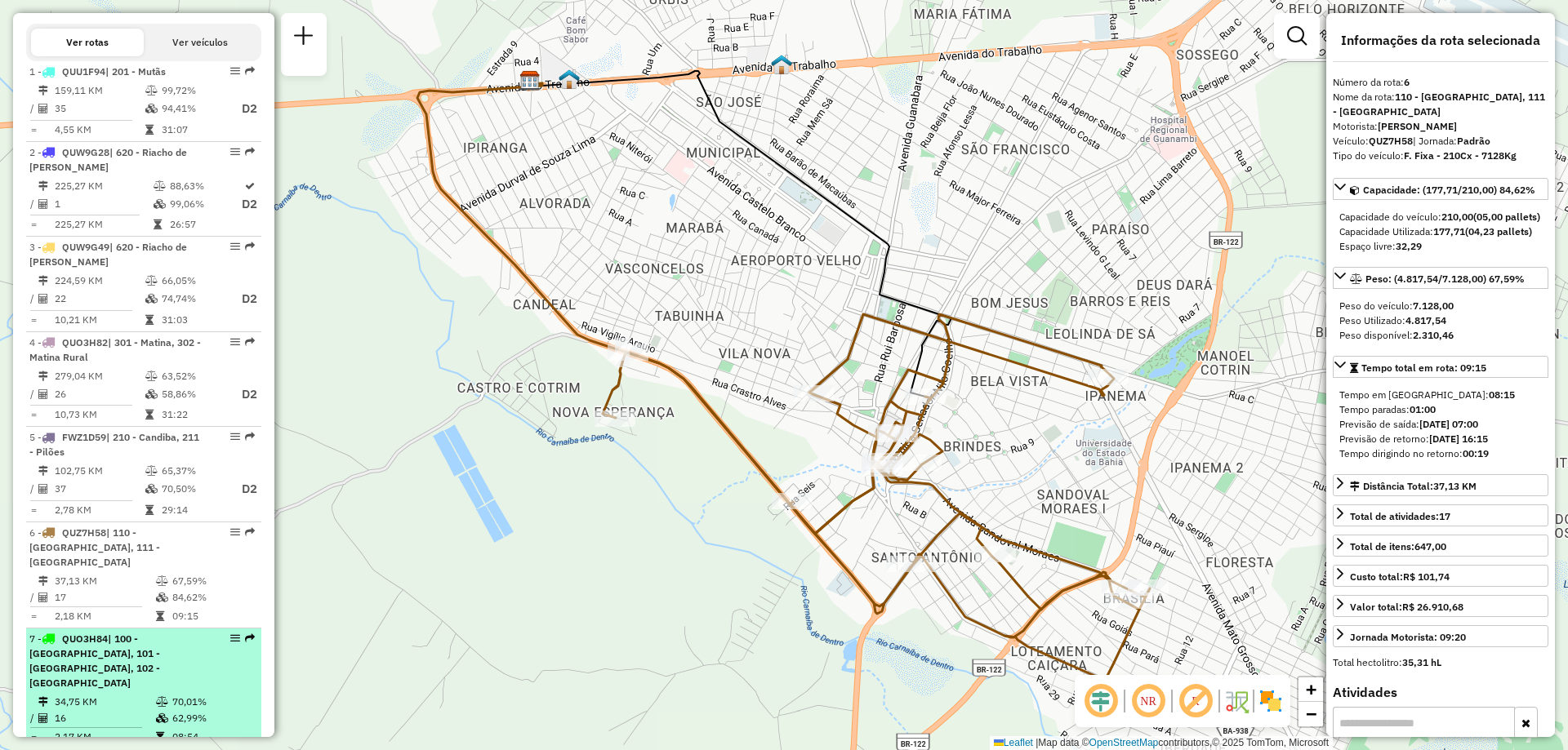
click at [158, 659] on div "7 - QUO3H84 | 100 - [GEOGRAPHIC_DATA], 101 - [GEOGRAPHIC_DATA], 102 - Vomitamel" at bounding box center [115, 661] width 173 height 59
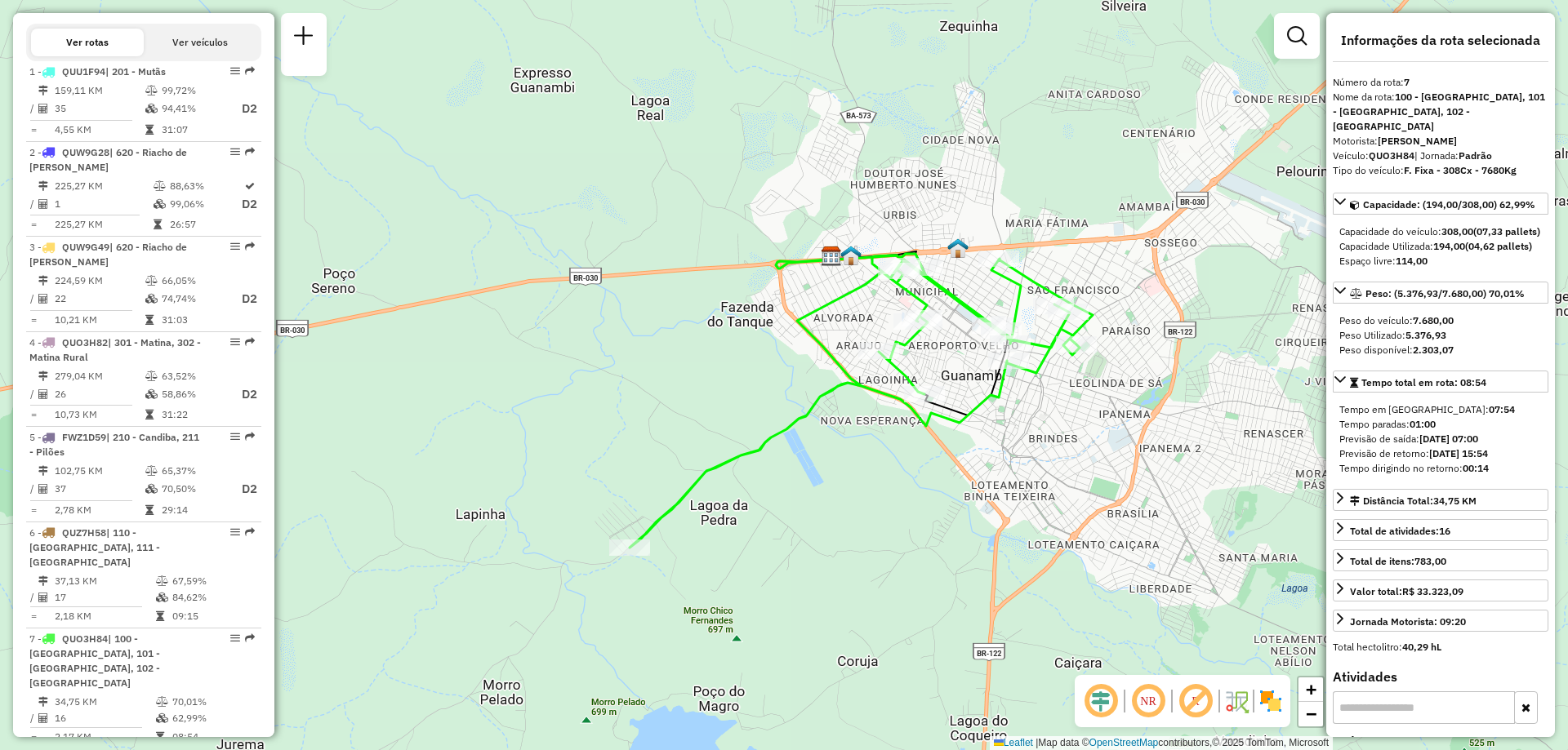
drag, startPoint x: 844, startPoint y: 519, endPoint x: 872, endPoint y: 474, distance: 53.0
click at [872, 474] on div "Janela de atendimento Grade de atendimento Capacidade Transportadoras Veículos …" at bounding box center [784, 375] width 1568 height 750
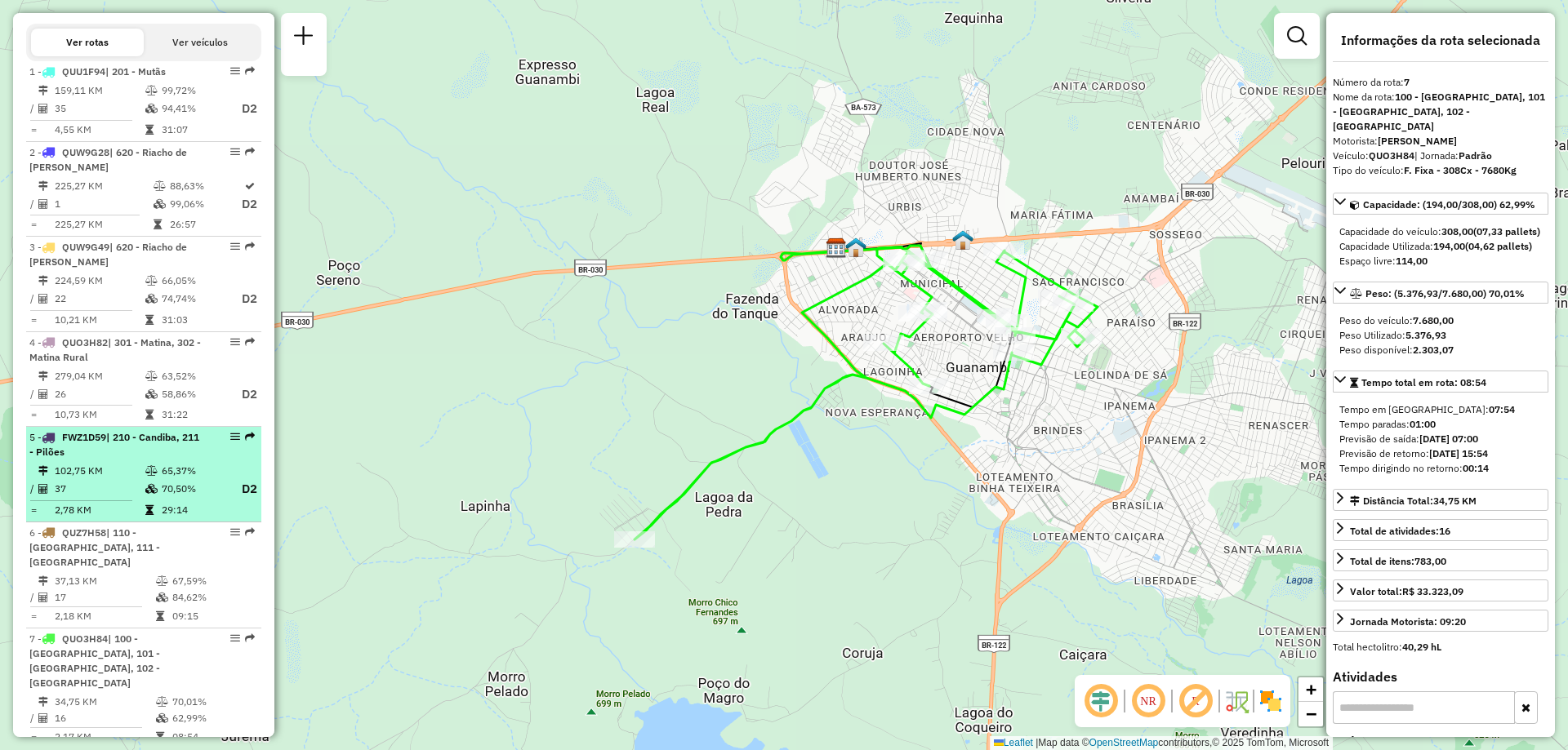
scroll to position [735, 0]
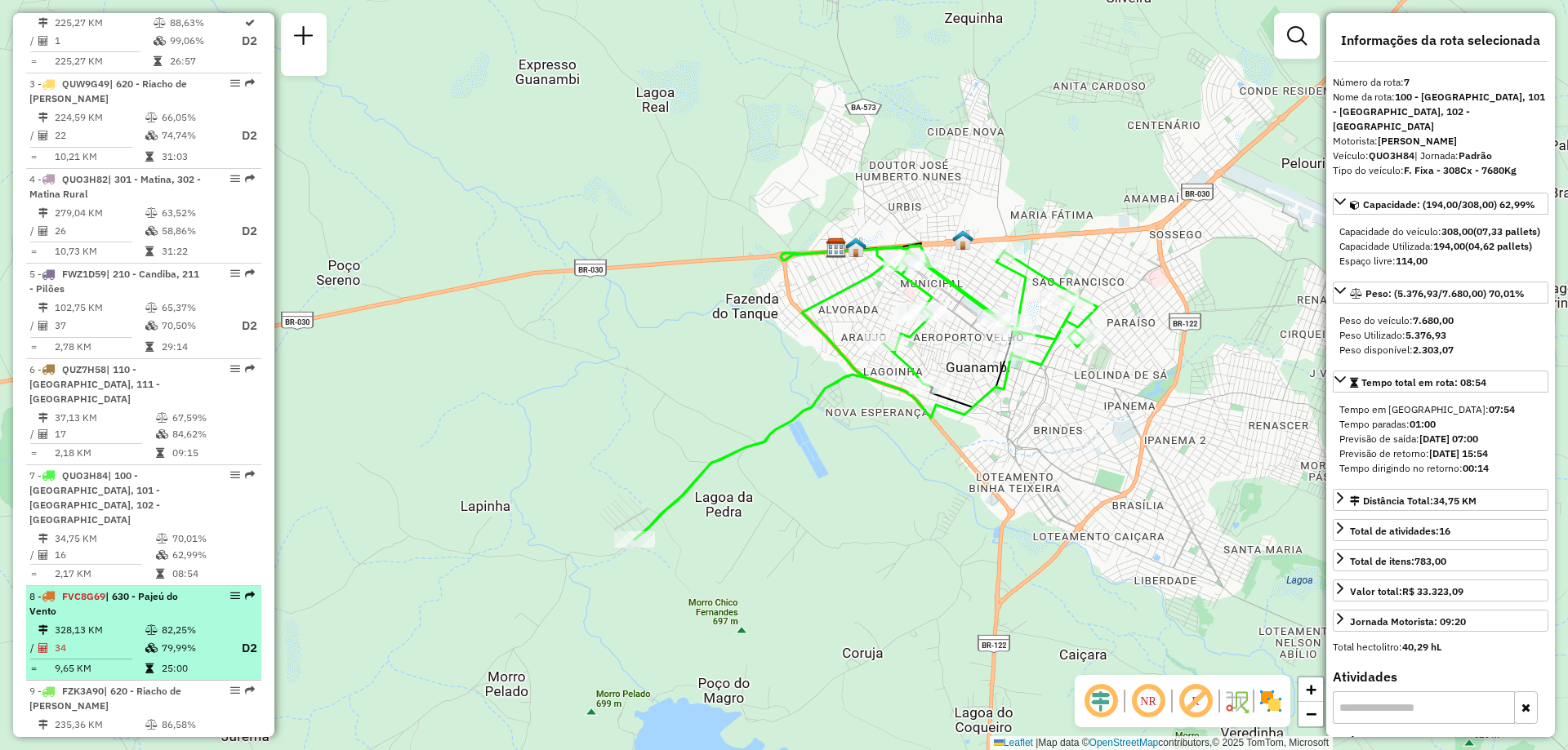
click at [158, 590] on span "| 630 - Pajeú do Vento" at bounding box center [103, 603] width 149 height 27
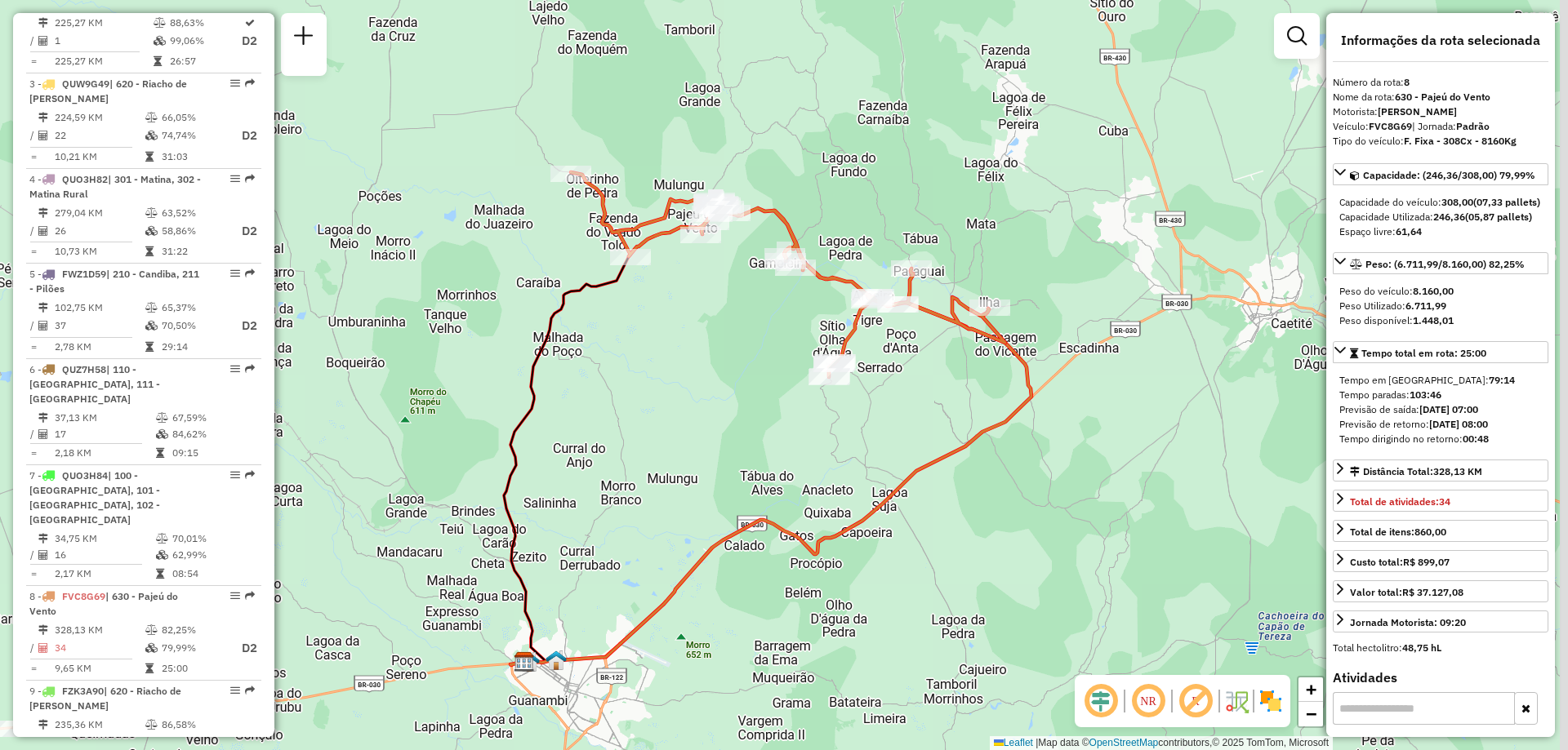
drag, startPoint x: 866, startPoint y: 361, endPoint x: 843, endPoint y: 424, distance: 67.1
click at [843, 424] on div "Janela de atendimento Grade de atendimento Capacidade Transportadoras Veículos …" at bounding box center [784, 375] width 1568 height 750
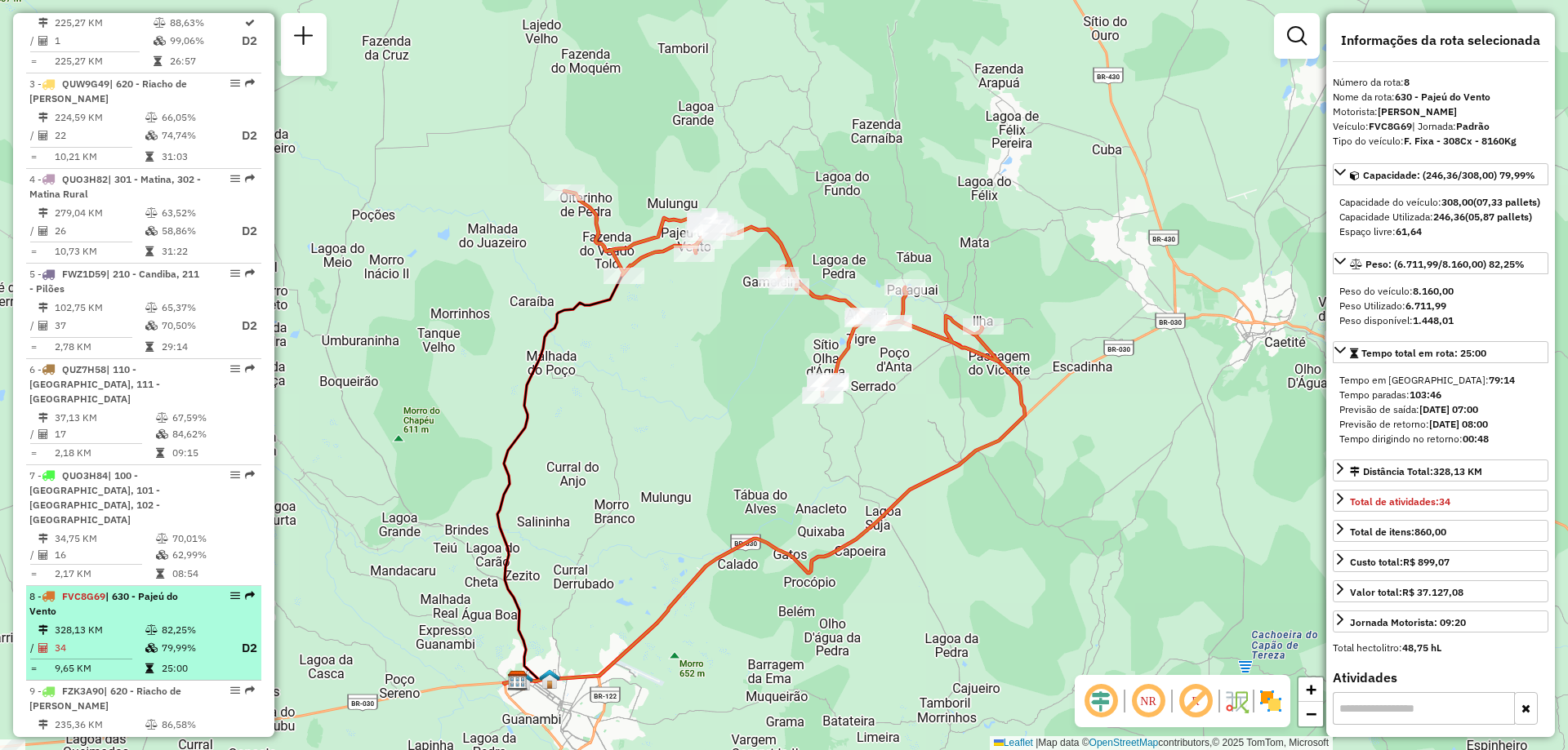
scroll to position [898, 0]
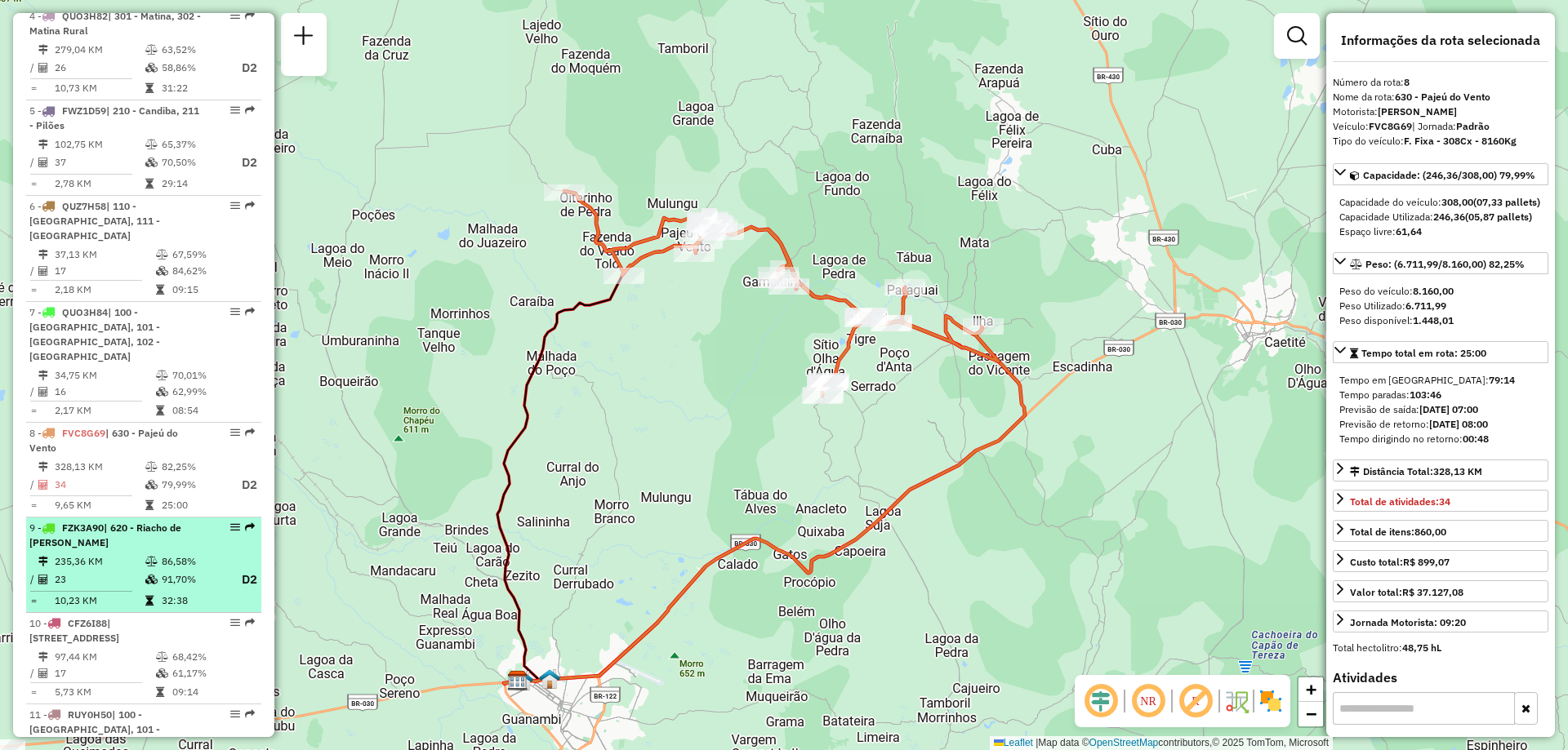
click at [152, 575] on icon at bounding box center [151, 579] width 12 height 10
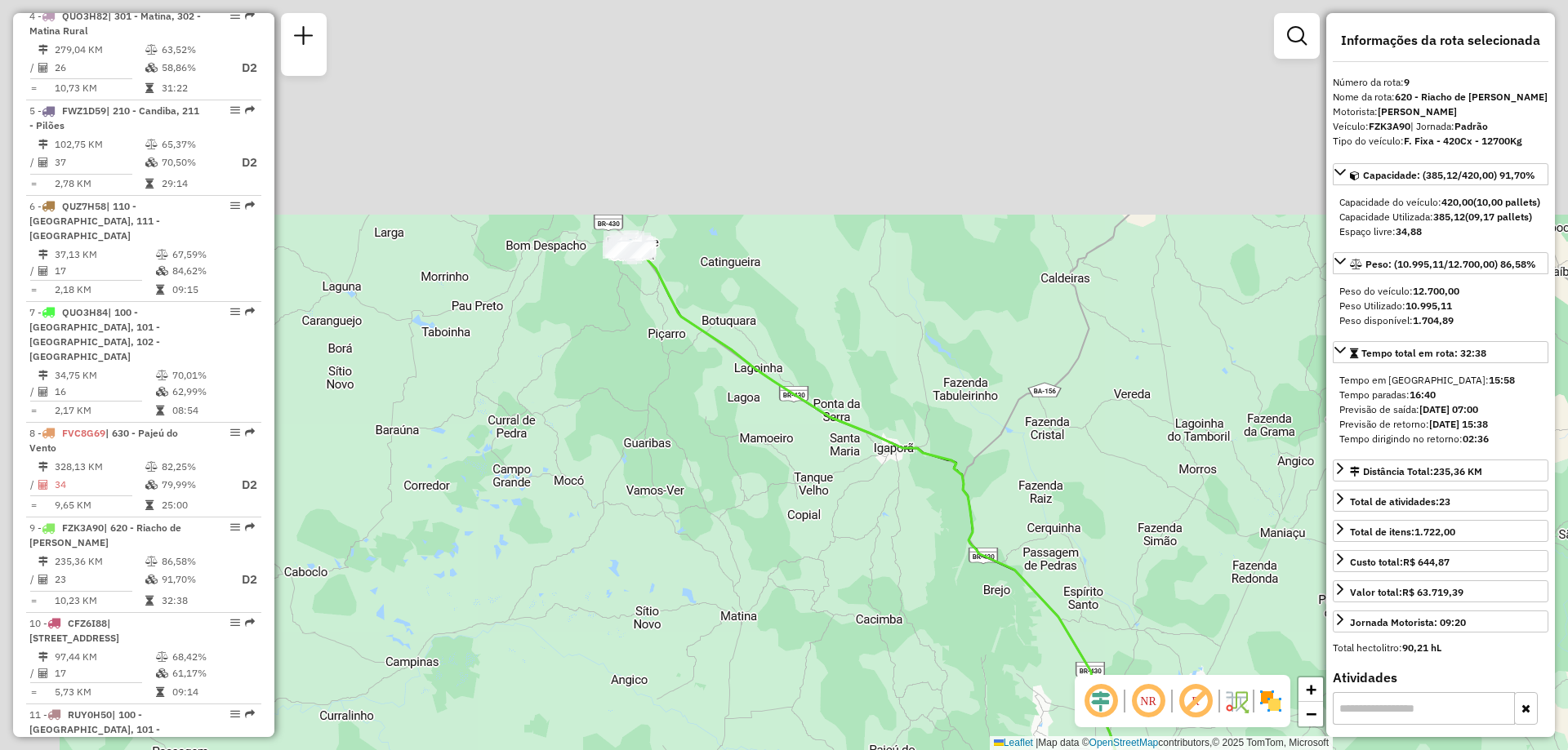
drag, startPoint x: 386, startPoint y: 294, endPoint x: 480, endPoint y: 541, distance: 264.3
click at [480, 541] on div "Janela de atendimento Grade de atendimento Capacidade Transportadoras Veículos …" at bounding box center [784, 375] width 1568 height 750
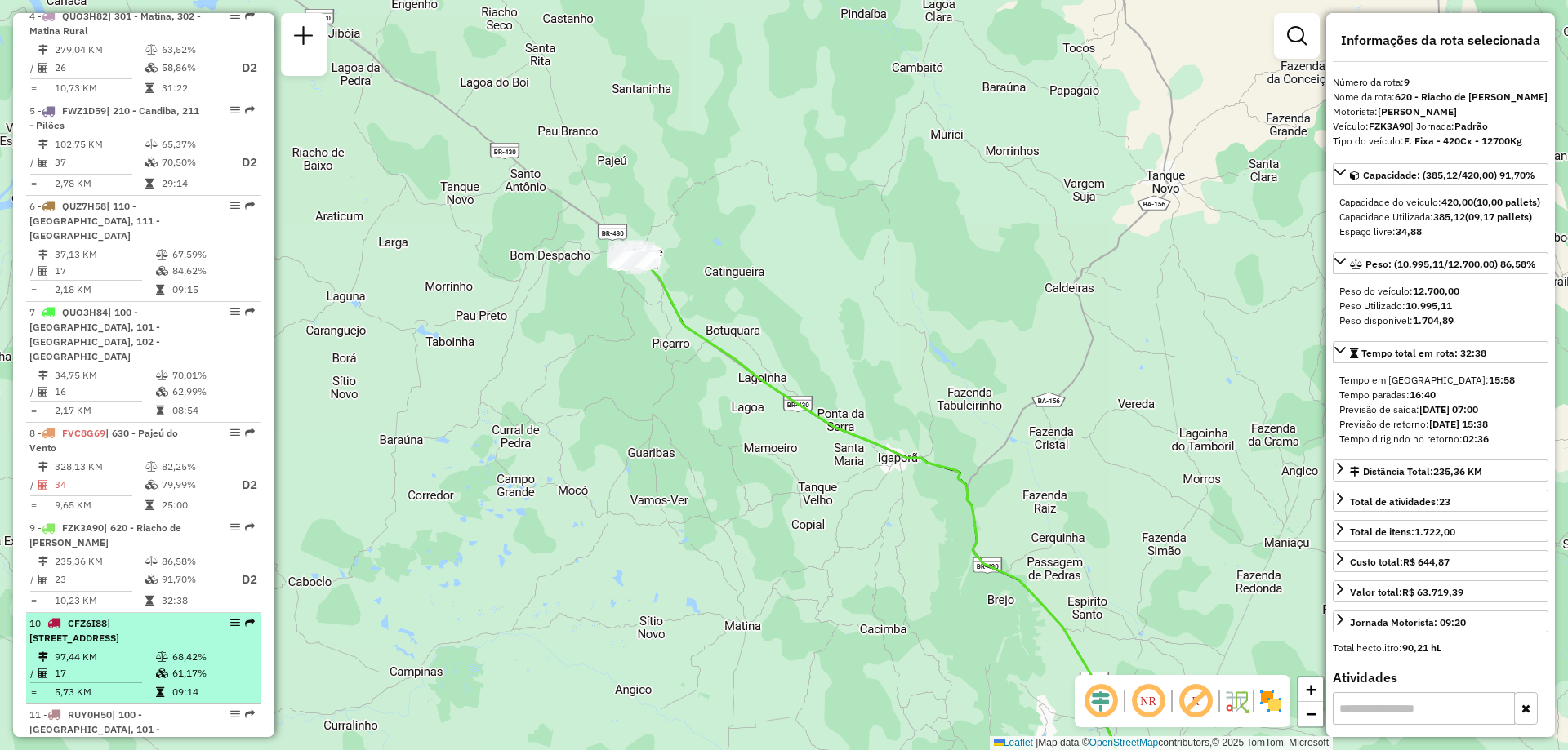
click at [146, 649] on td "97,44 KM" at bounding box center [104, 658] width 102 height 17
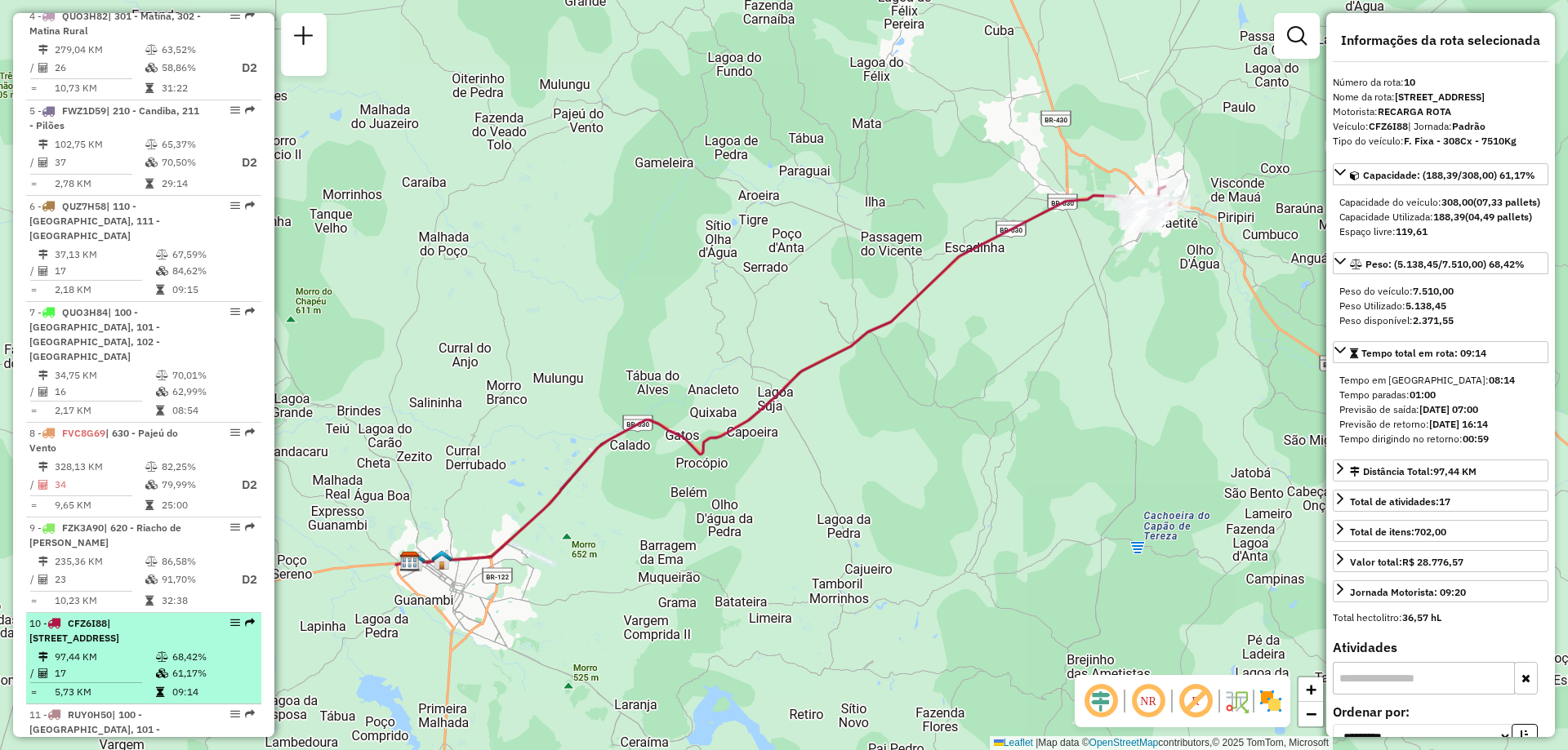
scroll to position [1061, 0]
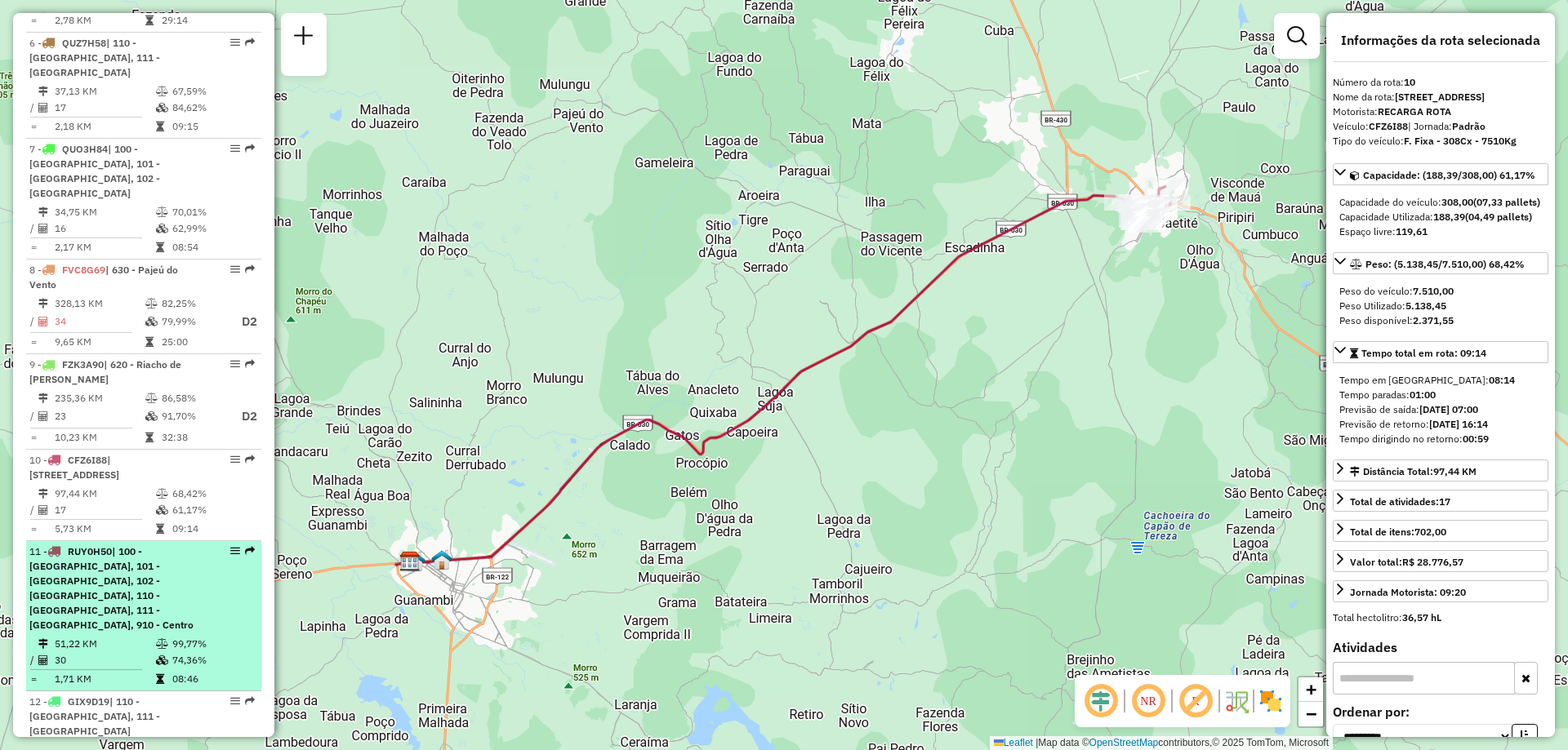
click at [138, 587] on div "11 - RUY0H50 | 100 - [GEOGRAPHIC_DATA], 101 - [GEOGRAPHIC_DATA], 102 - [GEOGRAP…" at bounding box center [115, 588] width 173 height 88
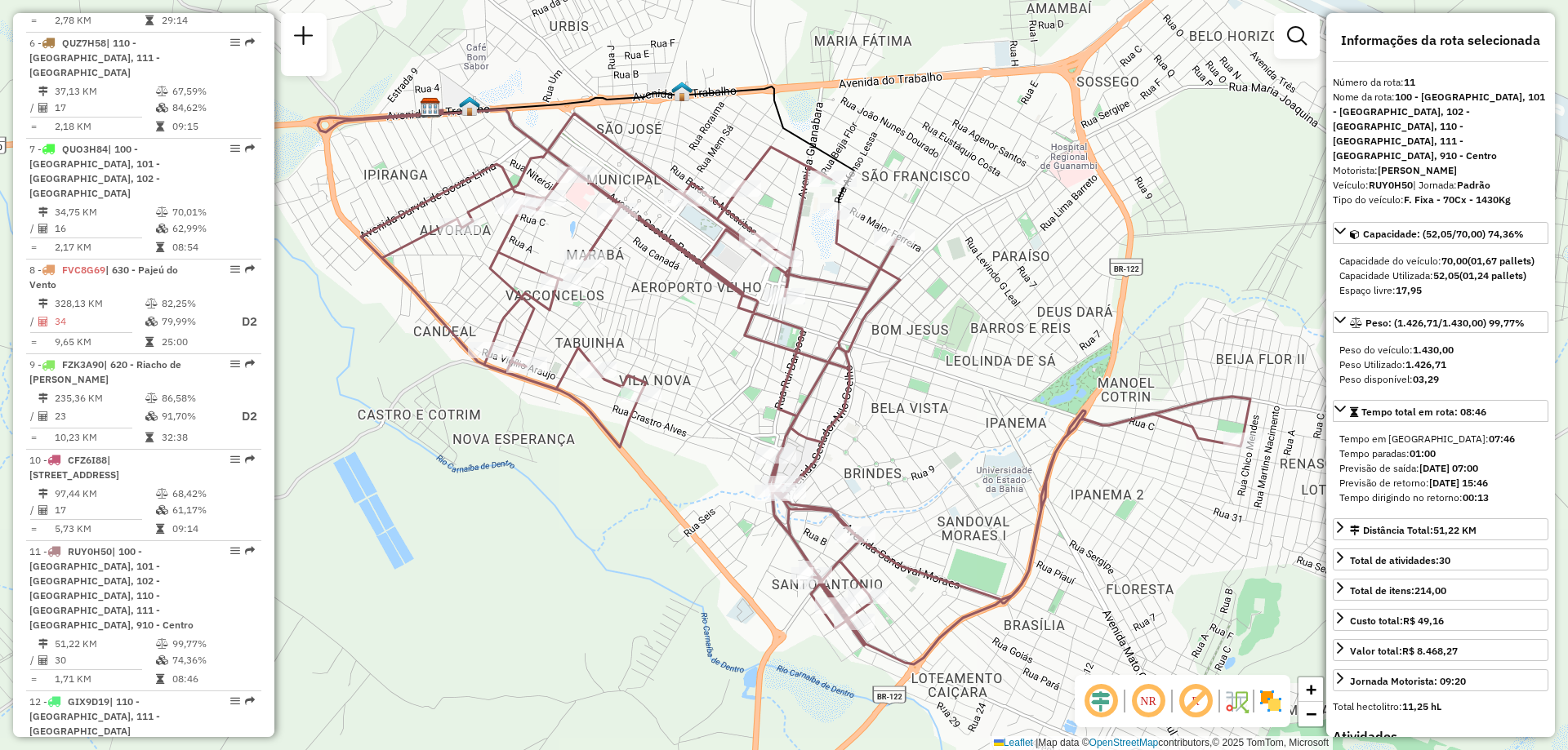
scroll to position [1225, 0]
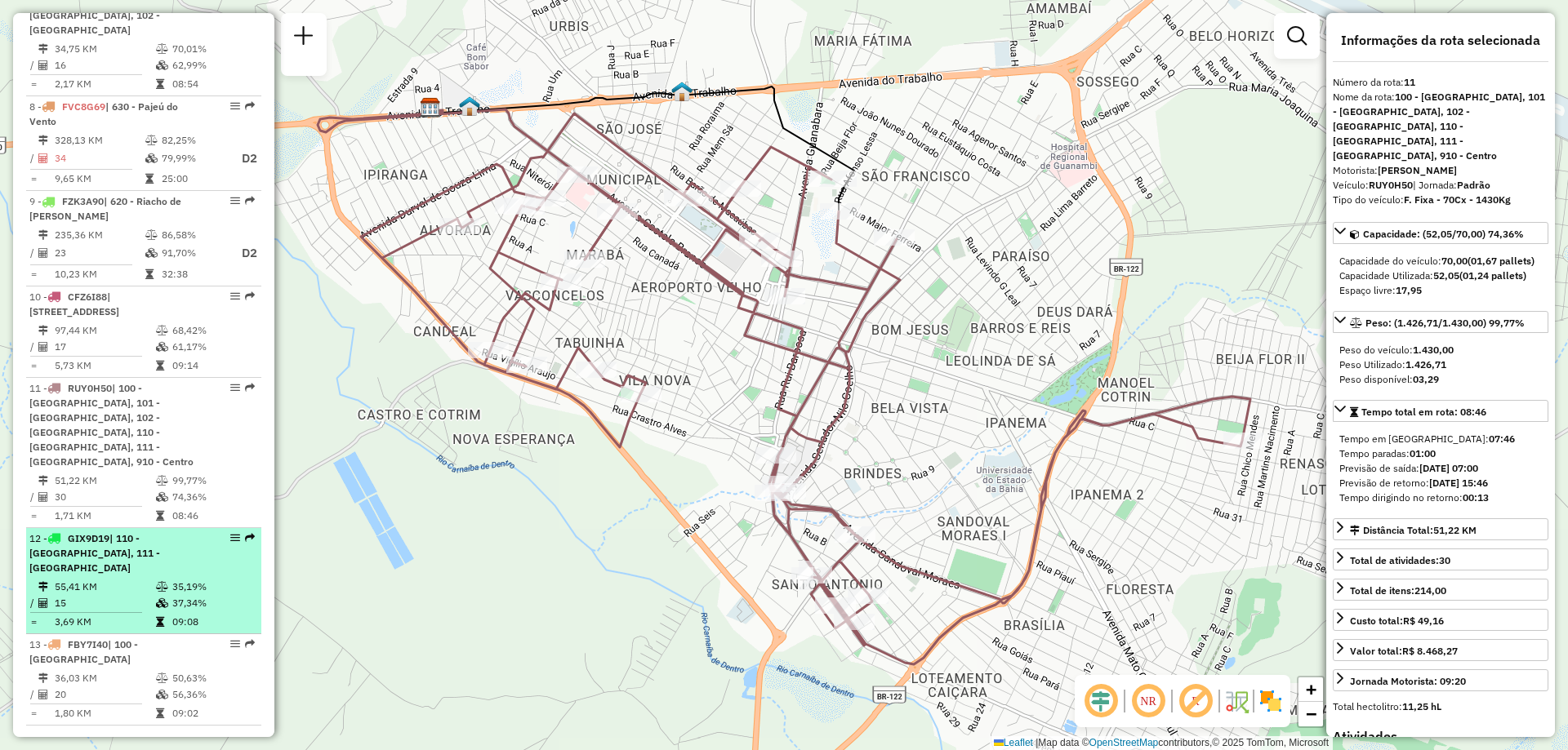
click at [146, 579] on td "55,41 KM" at bounding box center [104, 587] width 102 height 17
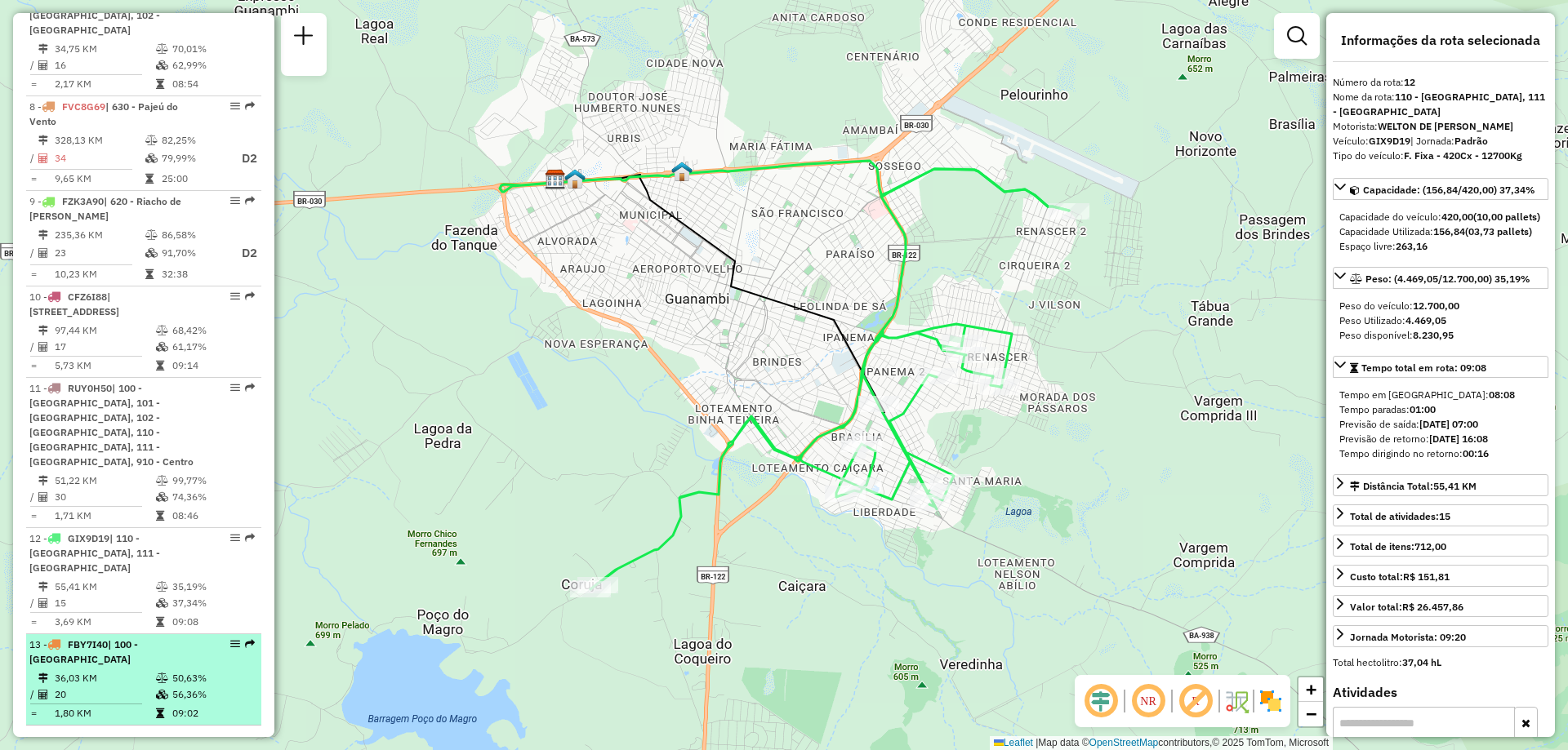
click at [150, 686] on td "20" at bounding box center [104, 695] width 102 height 17
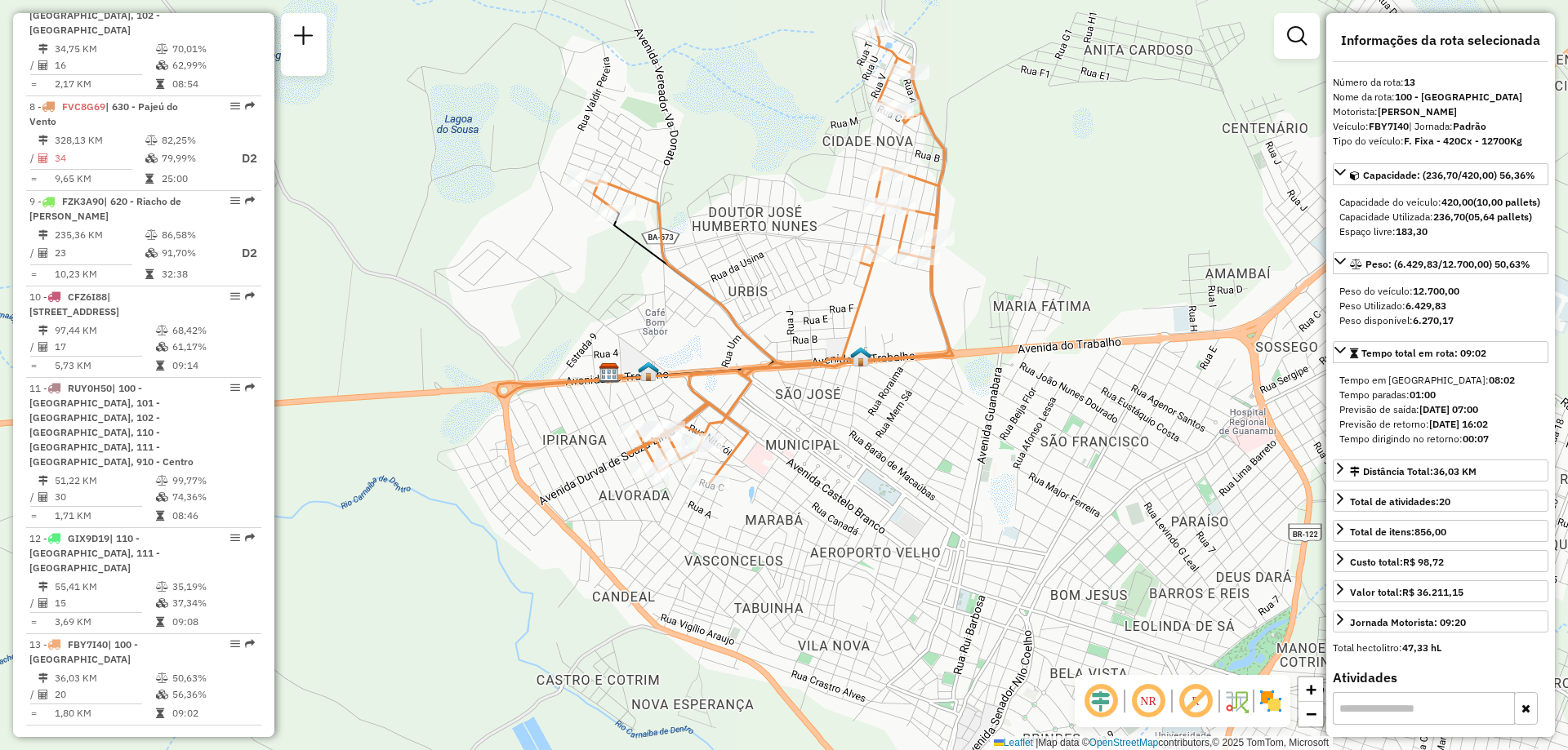
drag, startPoint x: 631, startPoint y: 600, endPoint x: 573, endPoint y: 481, distance: 132.4
click at [573, 481] on div "Janela de atendimento Grade de atendimento Capacidade Transportadoras Veículos …" at bounding box center [784, 375] width 1568 height 750
